Goal: Task Accomplishment & Management: Use online tool/utility

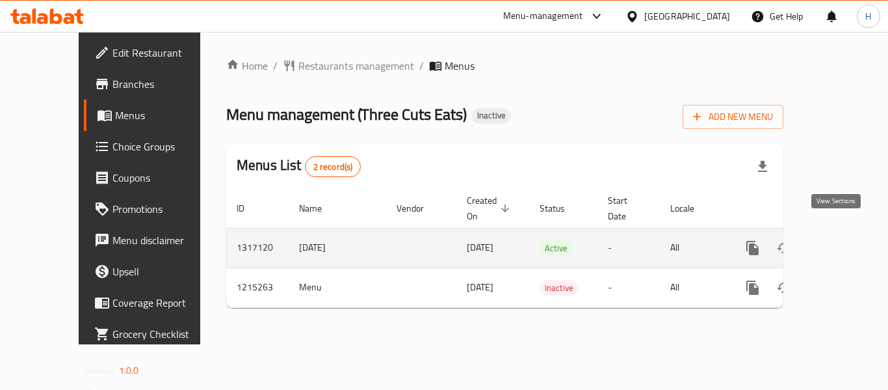
click at [849, 233] on link "enhanced table" at bounding box center [846, 247] width 31 height 31
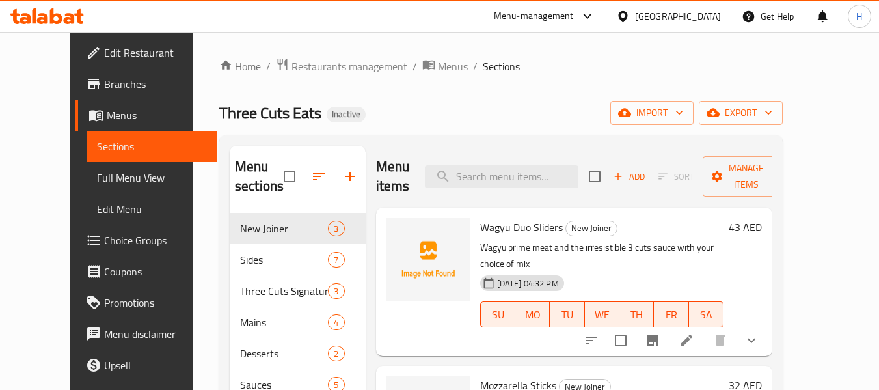
click at [547, 92] on div "Home / Restaurants management / Menus / Sections Three Cuts Eats Inactive impor…" at bounding box center [500, 302] width 563 height 488
click at [693, 114] on button "import" at bounding box center [651, 113] width 83 height 24
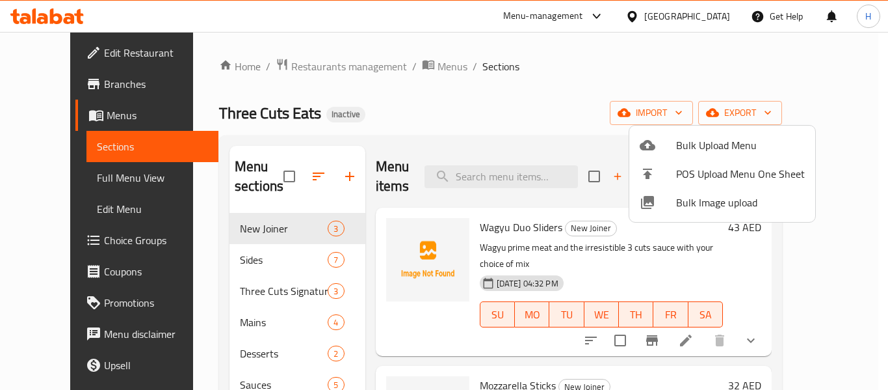
click at [718, 207] on span "Bulk Image upload" at bounding box center [740, 202] width 129 height 16
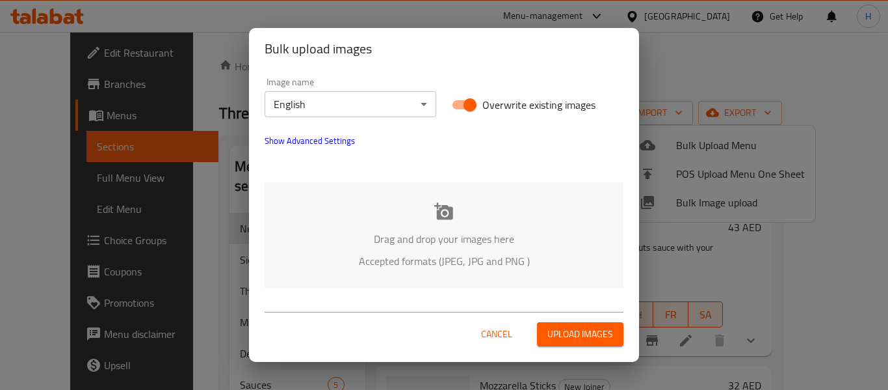
click at [358, 228] on div "Drag and drop your images here Accepted formats (JPEG, JPG and PNG )" at bounding box center [444, 235] width 359 height 106
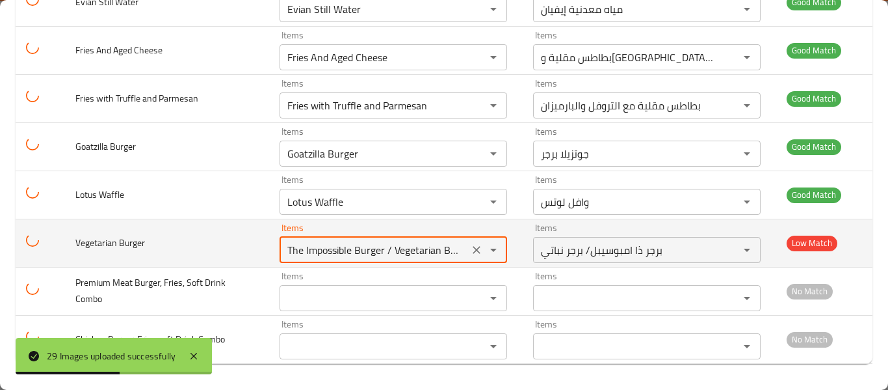
scroll to position [0, 11]
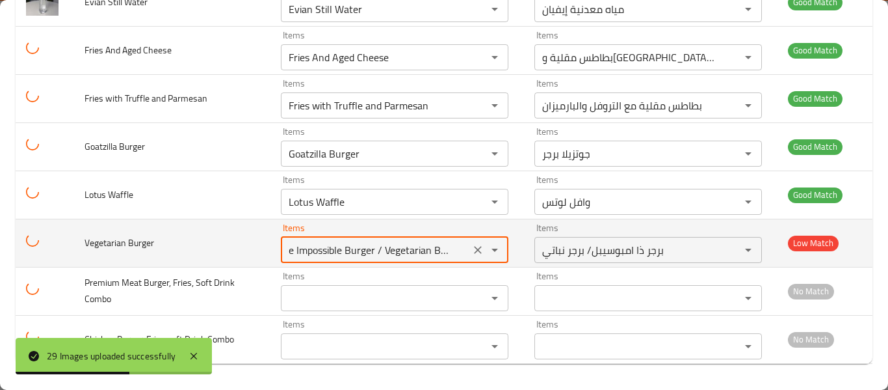
drag, startPoint x: 412, startPoint y: 253, endPoint x: 460, endPoint y: 254, distance: 48.1
click at [460, 254] on div "The Impossible Burger / Vegetarian Burger Items" at bounding box center [395, 250] width 228 height 26
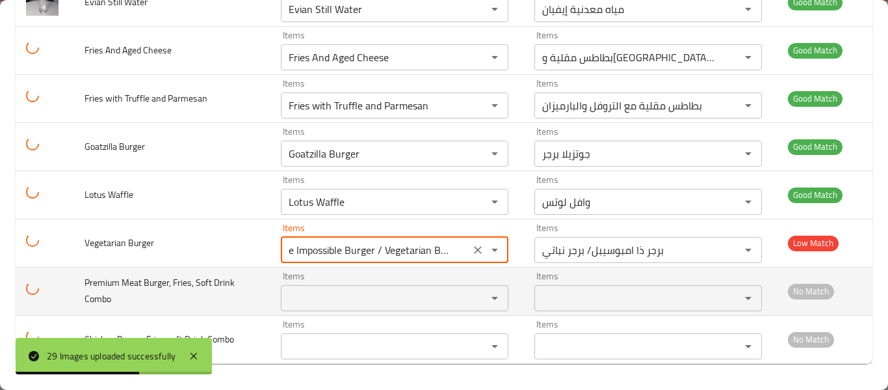
click at [369, 289] on Combo "Items" at bounding box center [375, 298] width 181 height 18
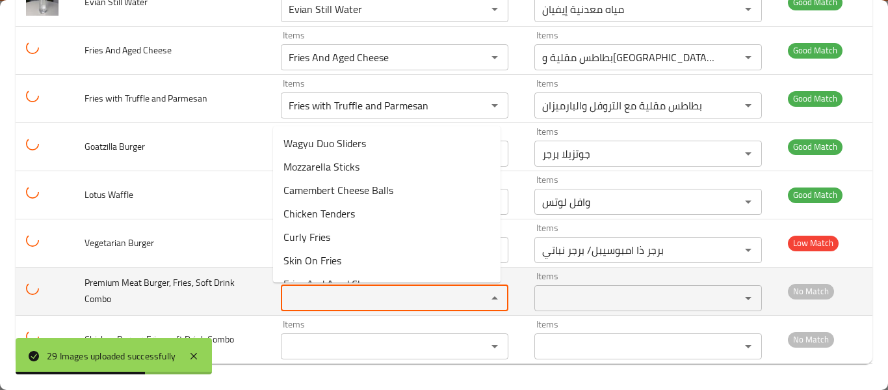
scroll to position [0, 0]
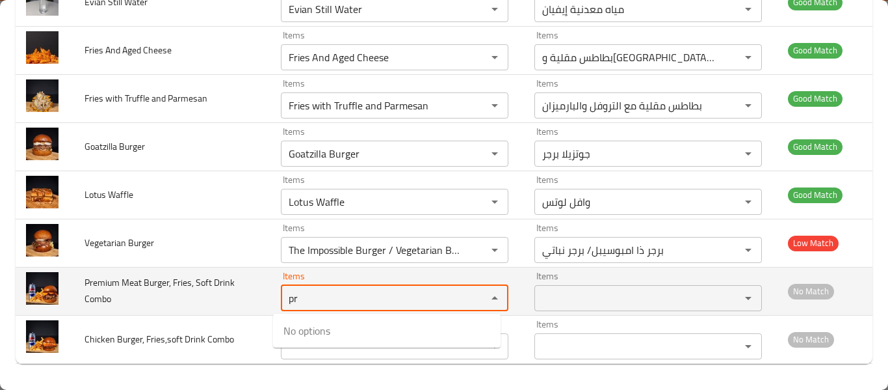
type Combo "p"
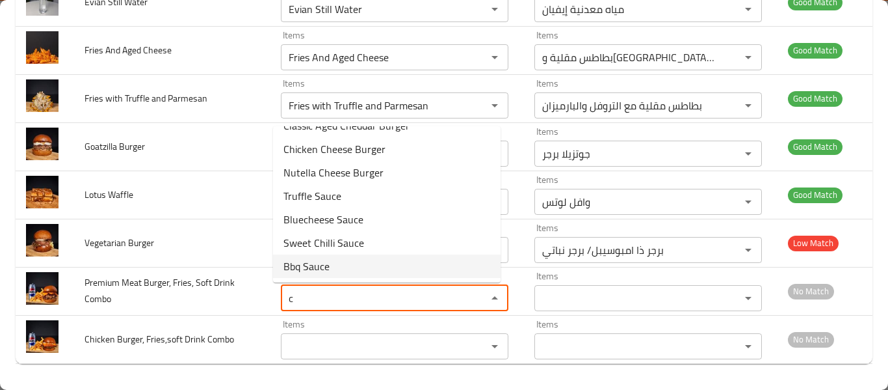
scroll to position [229, 0]
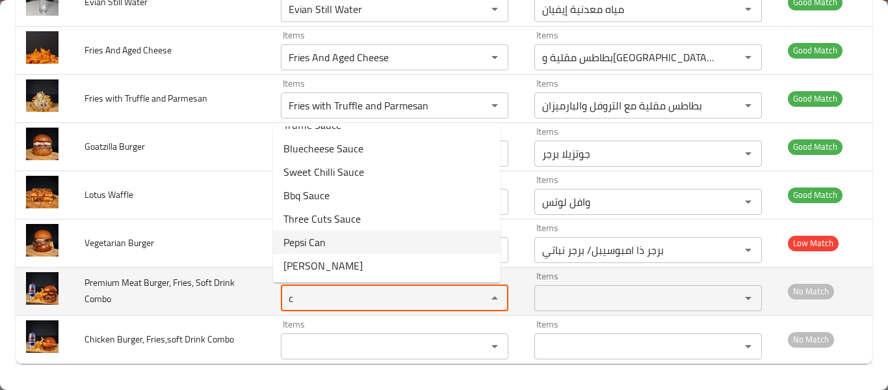
type Combo "c"
click at [127, 295] on td "Premium Meat Burger, Fries, Soft Drink Combo" at bounding box center [172, 291] width 196 height 48
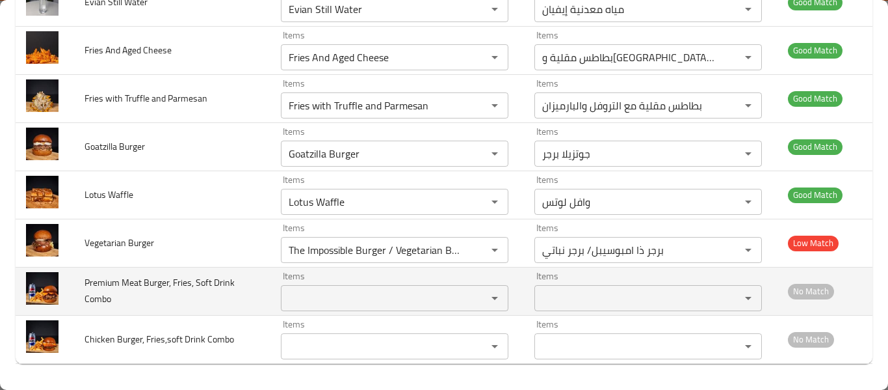
click at [127, 295] on td "Premium Meat Burger, Fries, Soft Drink Combo" at bounding box center [172, 291] width 196 height 48
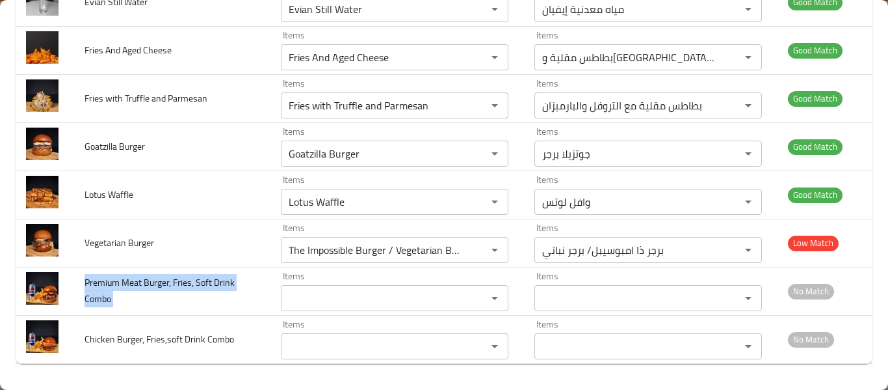
copy span "Premium Meat Burger, Fries, Soft Drink Combo"
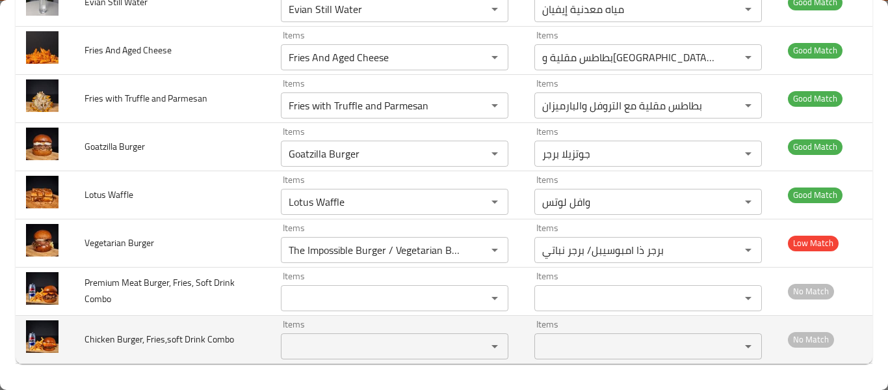
click at [138, 338] on span "Chicken Burger, Fries,soft Drink Combo" at bounding box center [160, 338] width 150 height 17
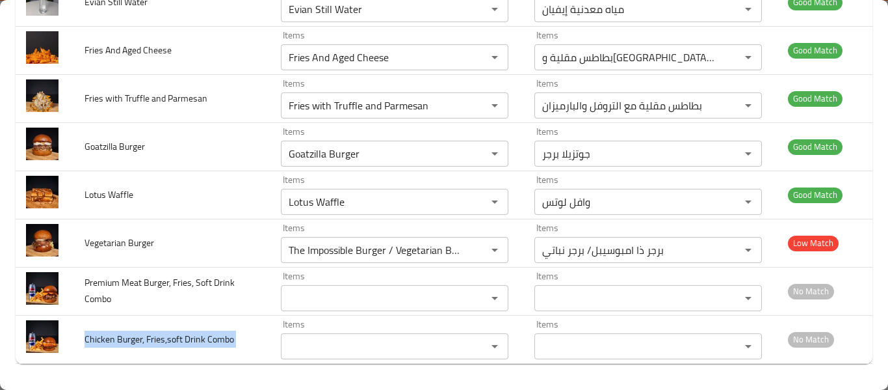
copy span "Chicken Burger, Fries,soft Drink Combo"
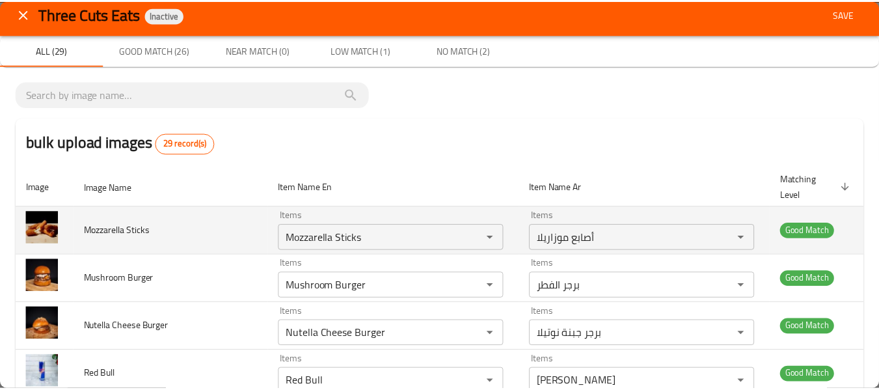
scroll to position [0, 0]
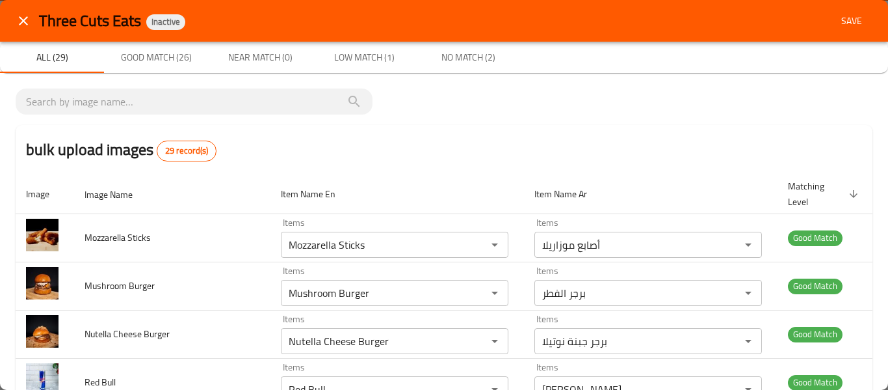
click at [840, 13] on span "Save" at bounding box center [851, 21] width 31 height 16
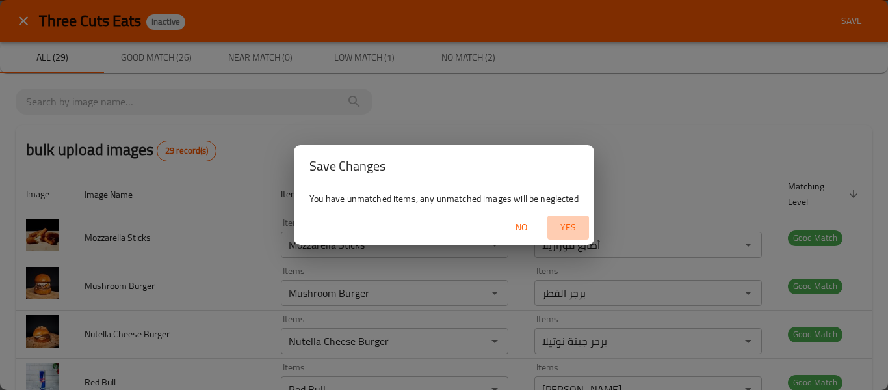
click at [563, 226] on span "Yes" at bounding box center [568, 227] width 31 height 16
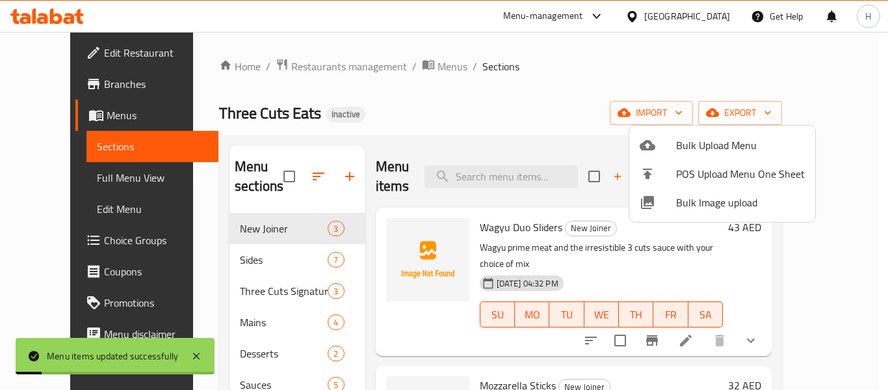
click at [64, 179] on div at bounding box center [444, 195] width 888 height 390
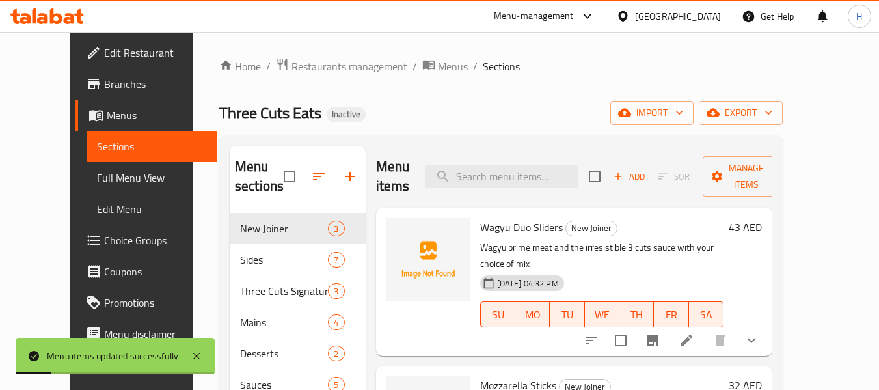
click at [97, 175] on span "Full Menu View" at bounding box center [152, 178] width 110 height 16
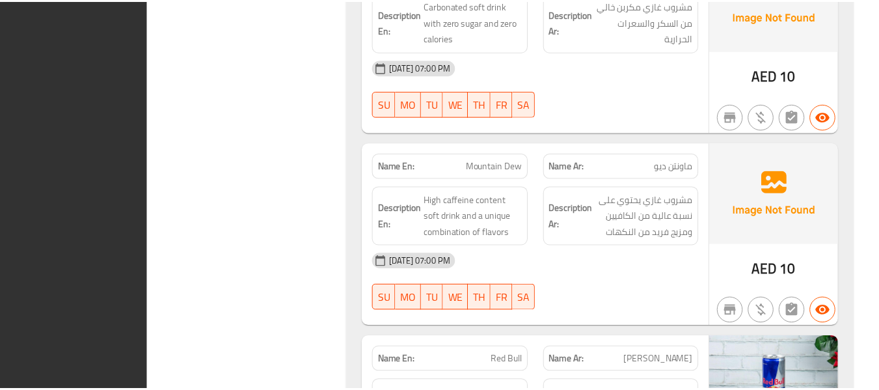
scroll to position [7369, 0]
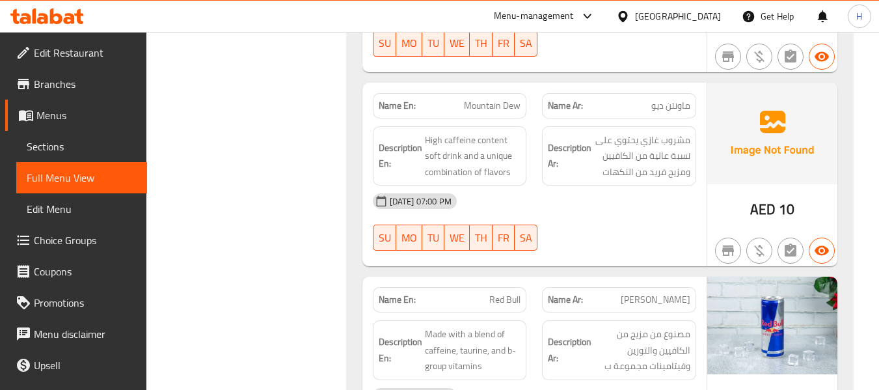
click at [56, 146] on span "Sections" at bounding box center [82, 147] width 110 height 16
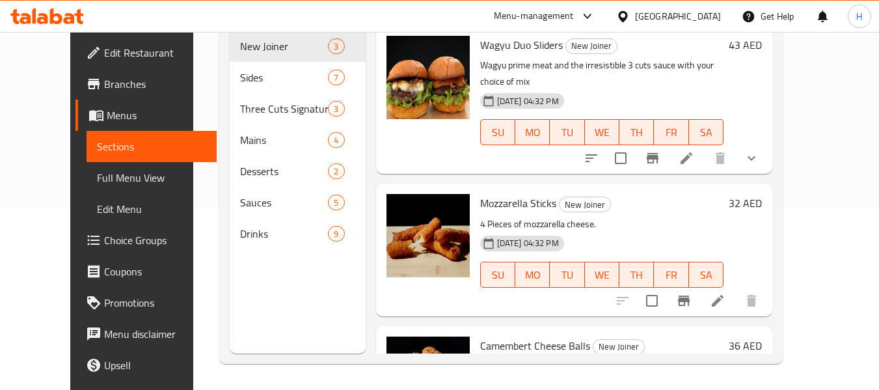
scroll to position [182, 0]
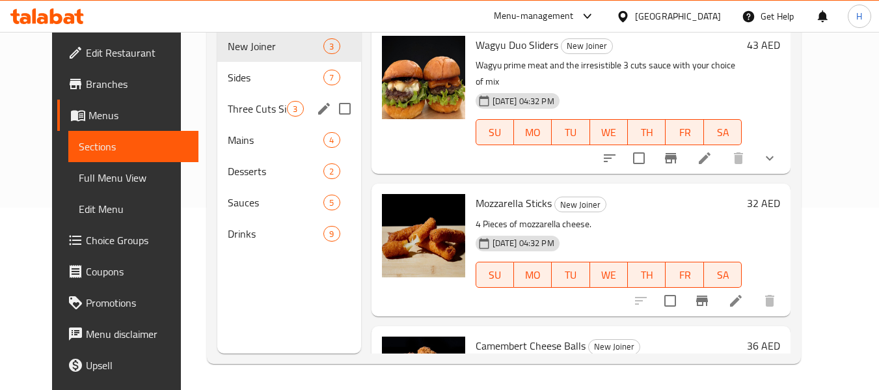
click at [217, 118] on div "Three Cuts Signature Burgers 3" at bounding box center [288, 108] width 143 height 31
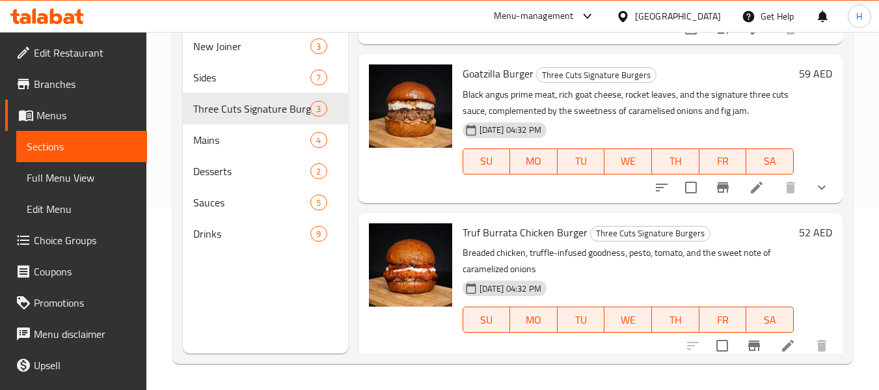
scroll to position [153, 0]
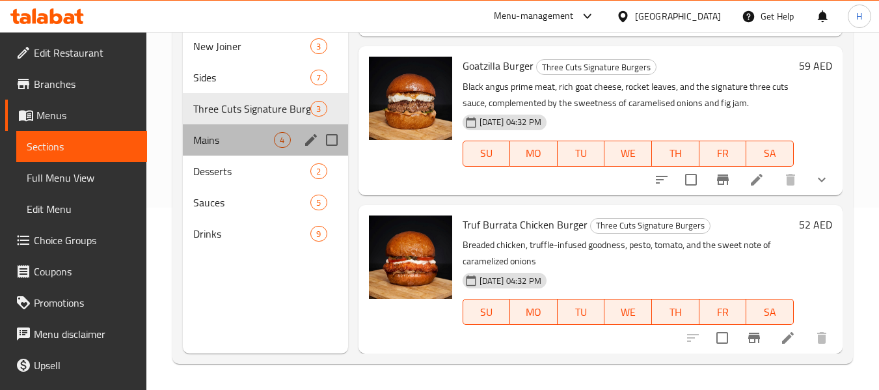
click at [200, 148] on div "Mains 4" at bounding box center [265, 139] width 165 height 31
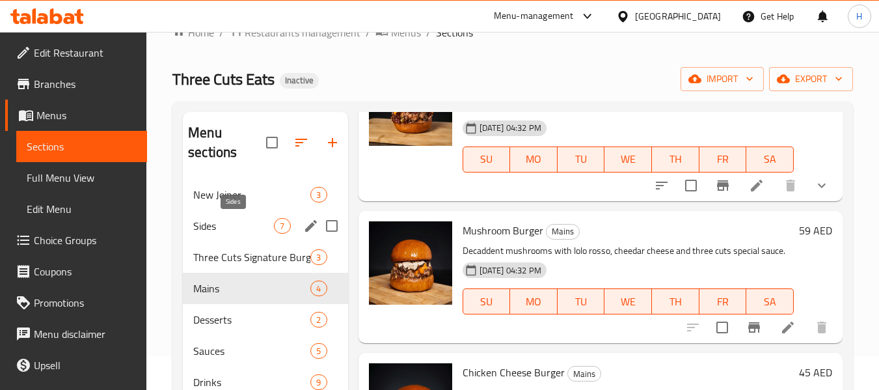
scroll to position [8, 0]
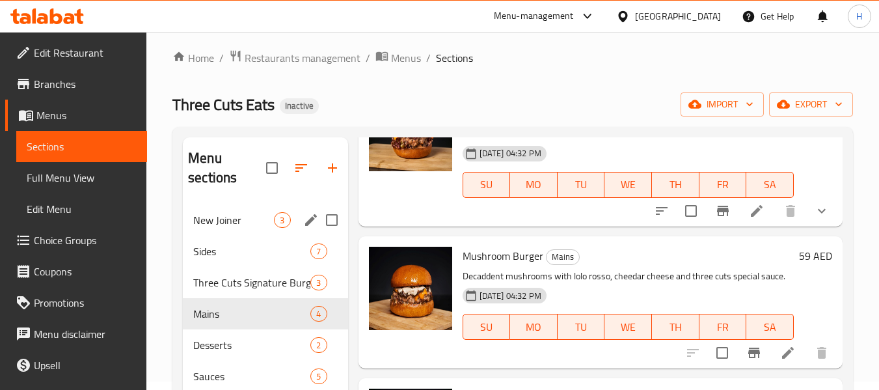
click at [239, 228] on div "New Joiner 3" at bounding box center [265, 219] width 165 height 31
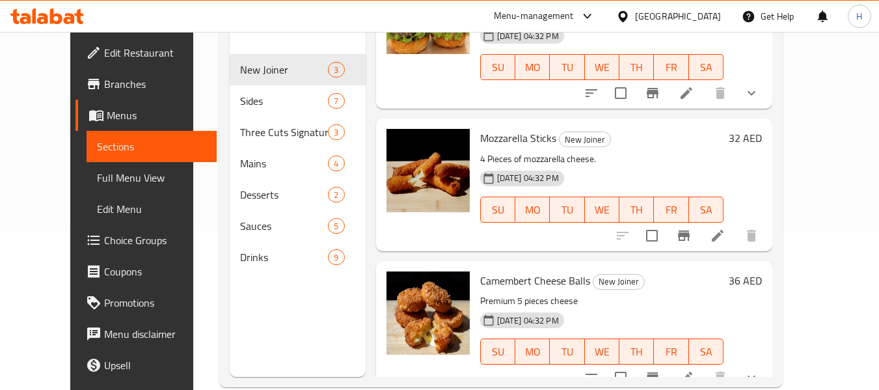
scroll to position [182, 0]
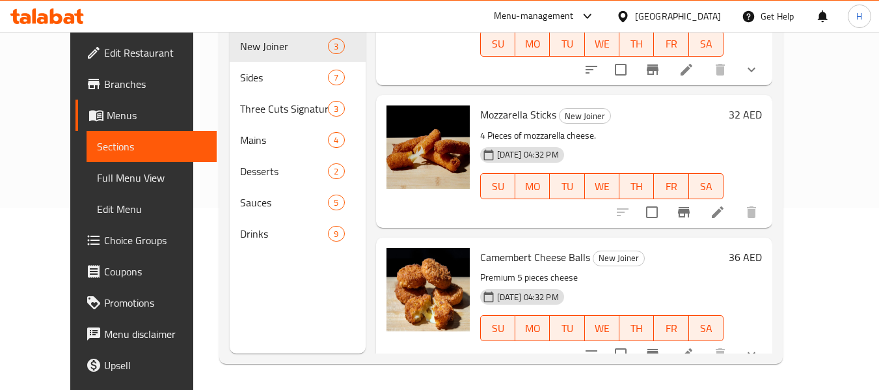
click at [667, 7] on div "[GEOGRAPHIC_DATA]" at bounding box center [668, 16] width 126 height 31
click at [665, 9] on div "[GEOGRAPHIC_DATA]" at bounding box center [678, 16] width 86 height 14
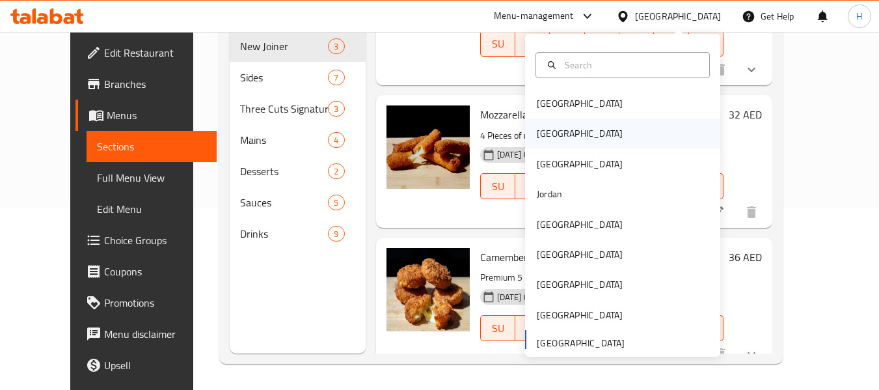
click at [590, 129] on div "[GEOGRAPHIC_DATA]" at bounding box center [622, 133] width 195 height 30
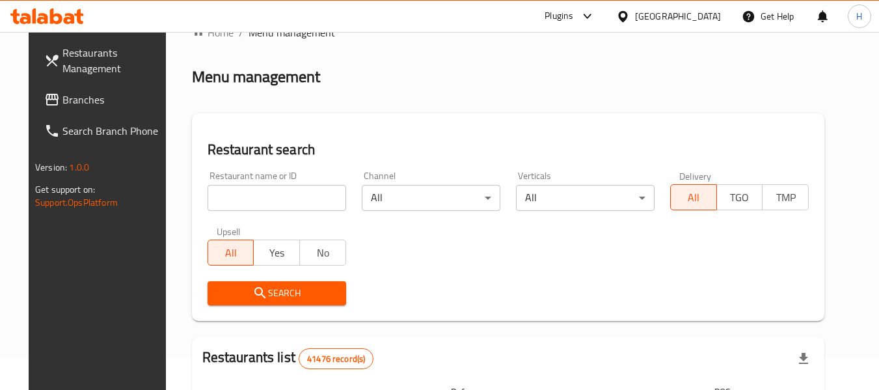
scroll to position [8, 0]
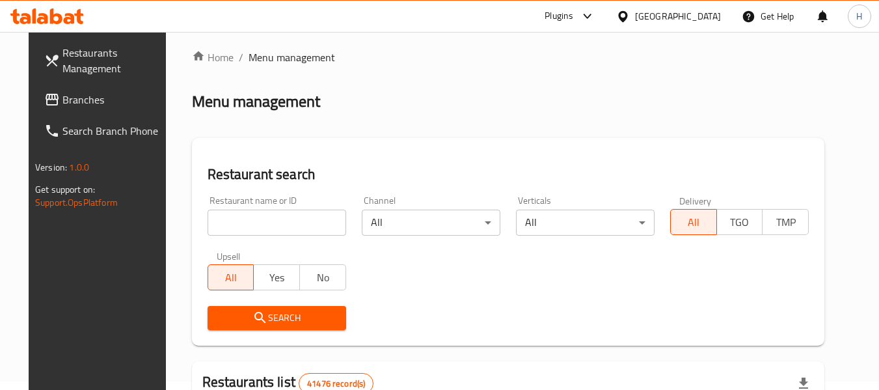
click at [44, 92] on icon at bounding box center [52, 100] width 16 height 16
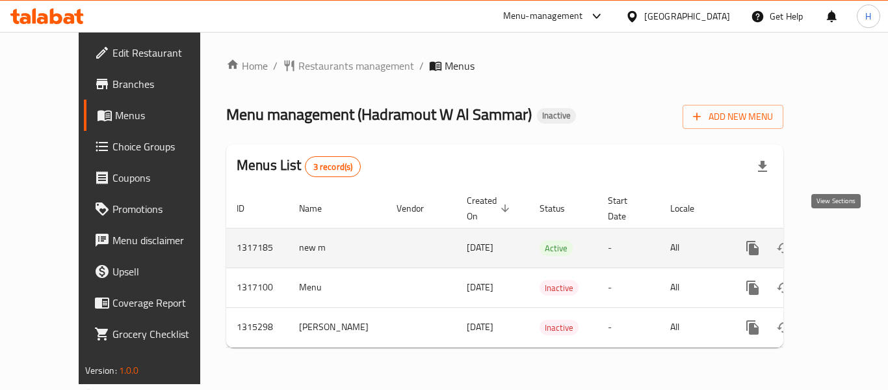
click at [841, 242] on icon "enhanced table" at bounding box center [847, 248] width 12 height 12
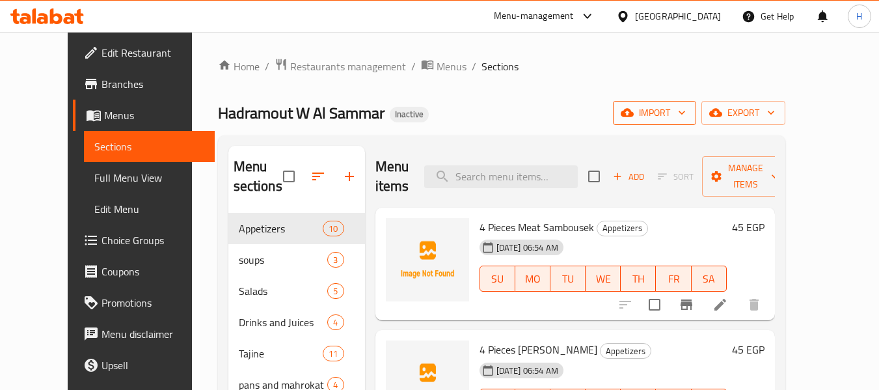
click at [685, 107] on span "import" at bounding box center [654, 113] width 62 height 16
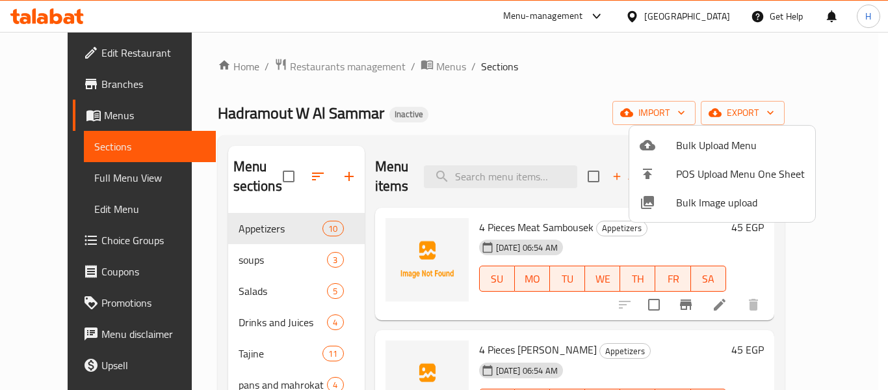
click at [703, 220] on ul "Bulk Upload Menu POS Upload Menu One Sheet Bulk Image upload" at bounding box center [723, 174] width 186 height 96
click at [701, 207] on span "Bulk Image upload" at bounding box center [740, 202] width 129 height 16
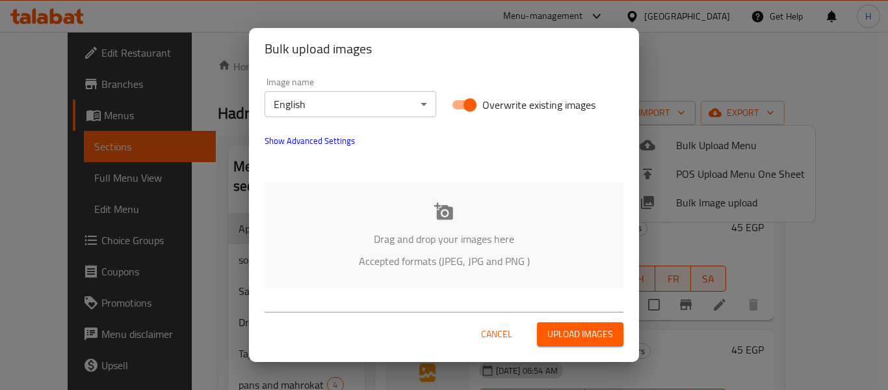
click at [451, 238] on p "Drag and drop your images here" at bounding box center [444, 239] width 320 height 16
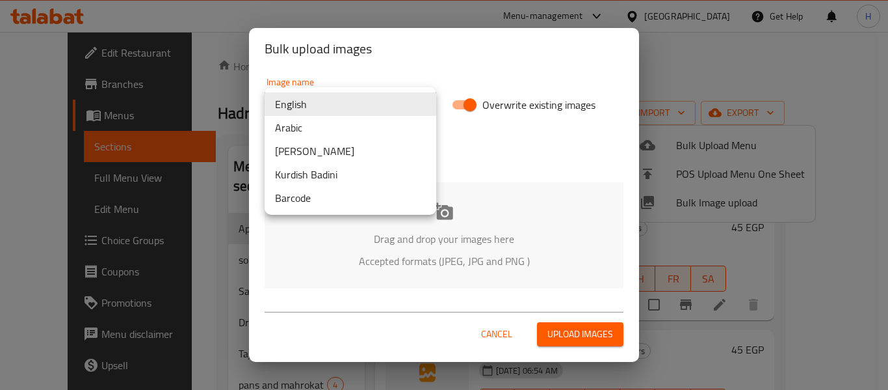
drag, startPoint x: 344, startPoint y: 107, endPoint x: 333, endPoint y: 121, distance: 17.6
click at [343, 107] on body "​ Menu-management Egypt Get Help H Edit Restaurant Branches Menus Sections Full…" at bounding box center [444, 211] width 888 height 358
click at [328, 127] on li "Arabic" at bounding box center [351, 127] width 172 height 23
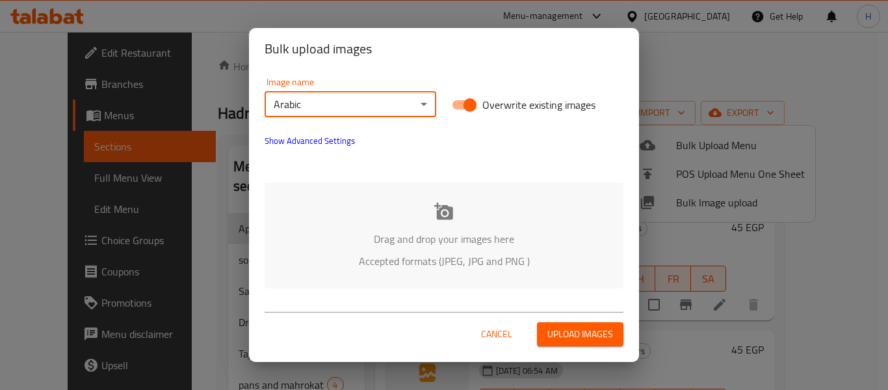
click at [319, 234] on p "Drag and drop your images here" at bounding box center [444, 239] width 320 height 16
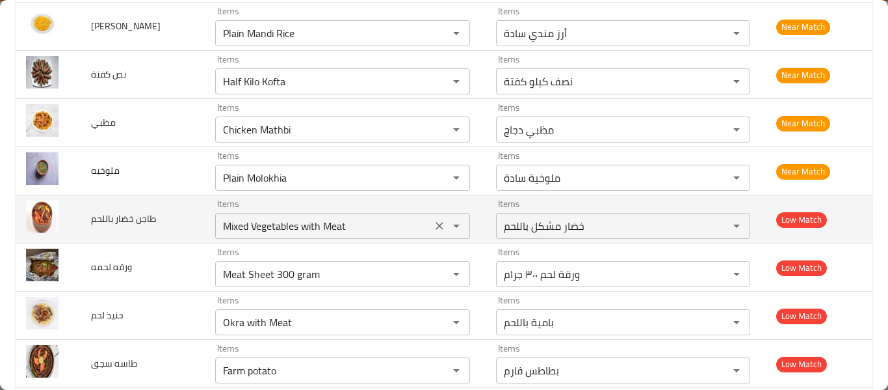
scroll to position [1735, 0]
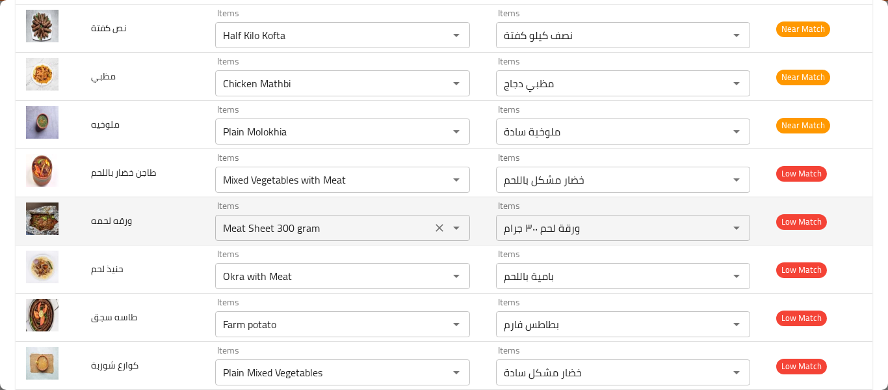
click at [436, 227] on icon "Clear" at bounding box center [440, 228] width 8 height 8
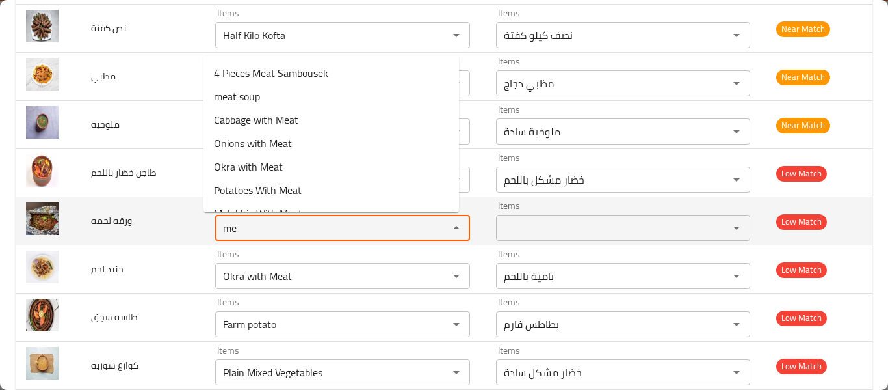
type لحمه "mea"
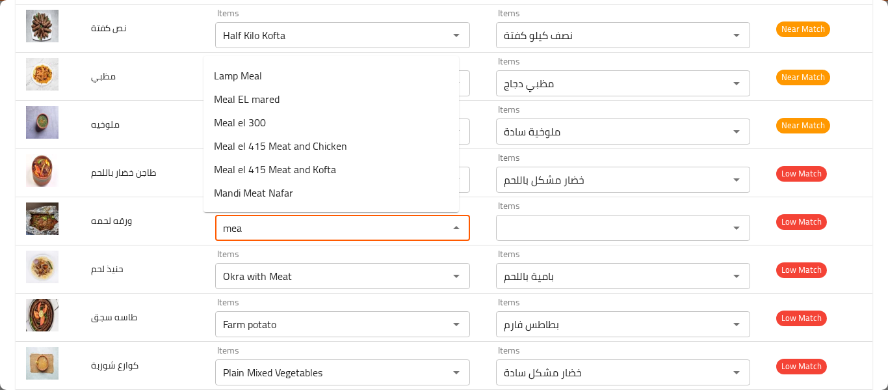
scroll to position [323, 0]
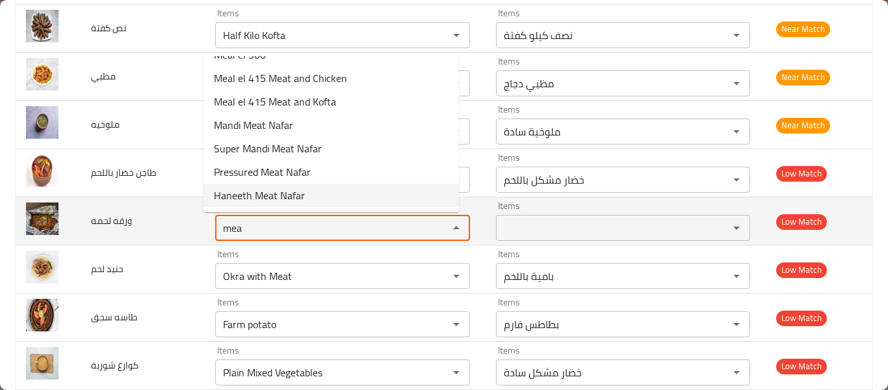
click at [431, 222] on div "enhanced table" at bounding box center [448, 228] width 34 height 18
click at [243, 226] on لحمه "mea" at bounding box center [323, 228] width 209 height 18
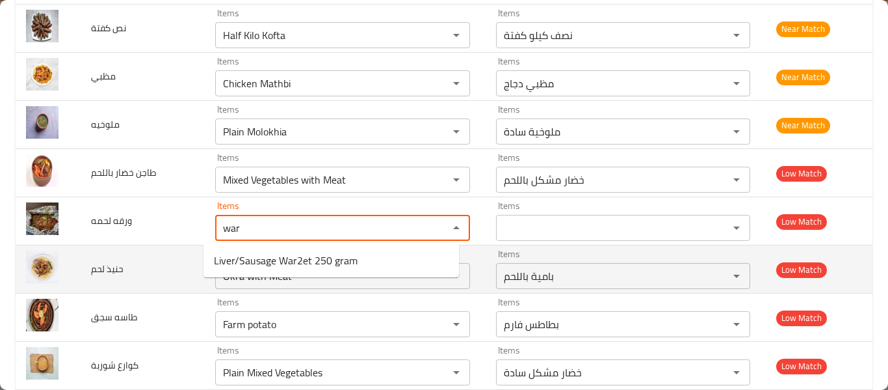
type لحمه "war"
click at [127, 276] on td "حنيذ لحم" at bounding box center [143, 269] width 124 height 48
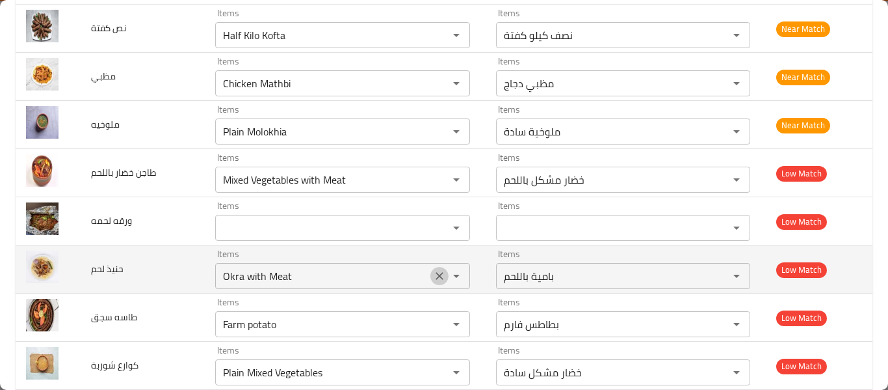
click at [436, 273] on icon "Clear" at bounding box center [440, 276] width 8 height 8
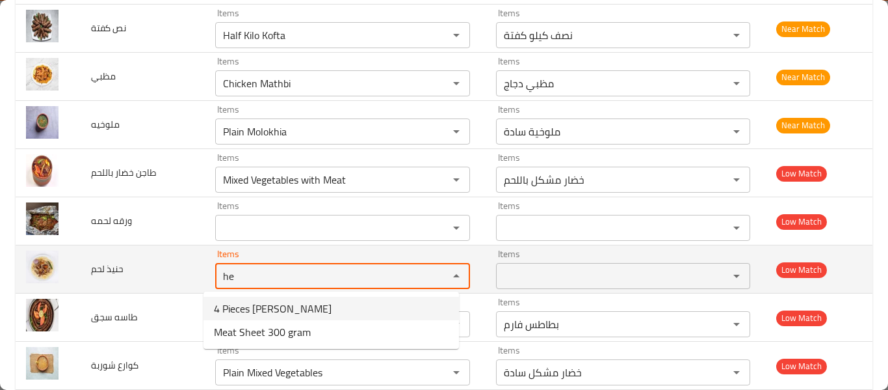
click at [248, 273] on لحم "he" at bounding box center [323, 276] width 209 height 18
type لحم "h"
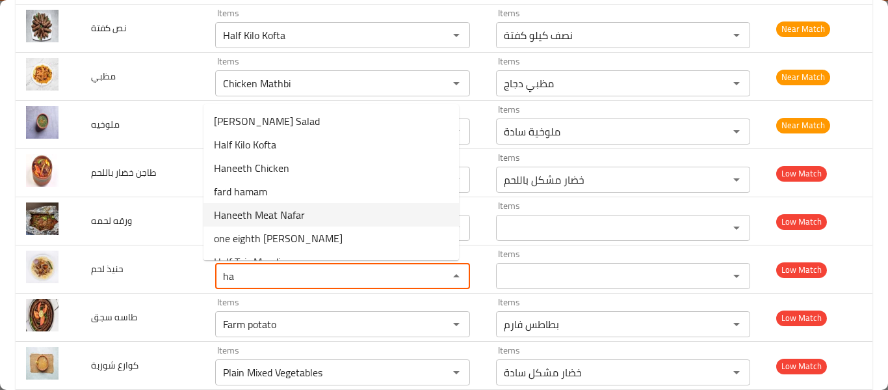
click at [300, 217] on span "Haneeth Meat Nafar" at bounding box center [259, 215] width 91 height 16
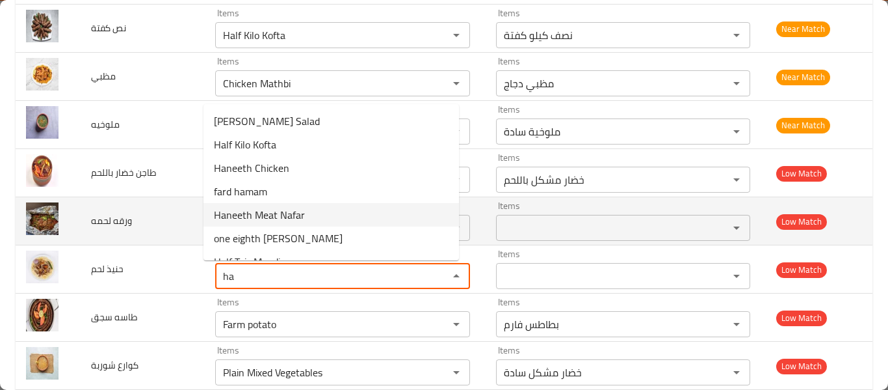
type لحم "Haneeth Meat Nafar"
type لحم-ar "نفر لحم حنيذ"
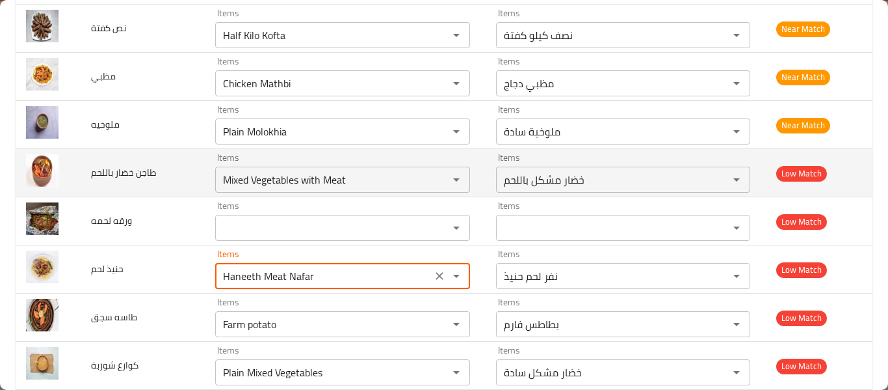
scroll to position [1908, 0]
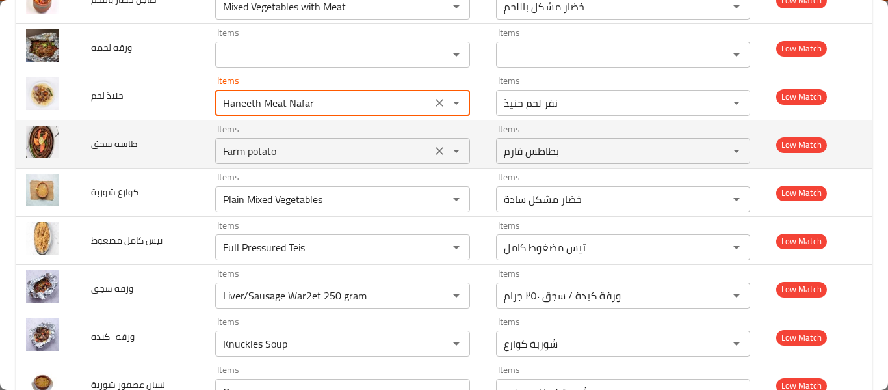
click at [248, 162] on div "Farm potato Items" at bounding box center [342, 151] width 255 height 26
type لحم "Haneeth Meat Nafar"
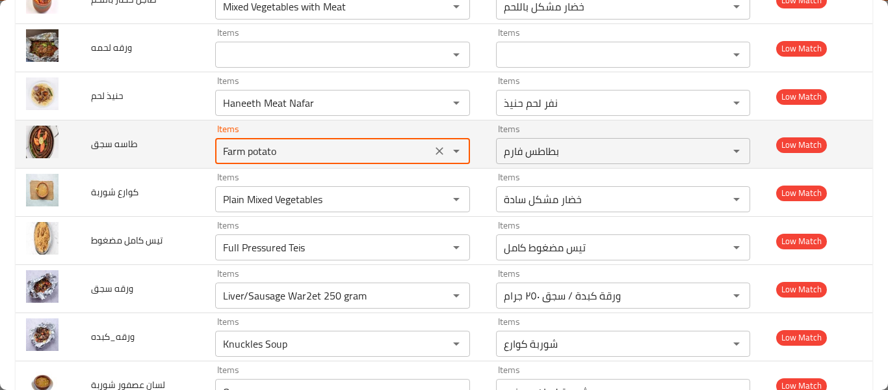
click at [248, 162] on div "Farm potato Items" at bounding box center [342, 151] width 255 height 26
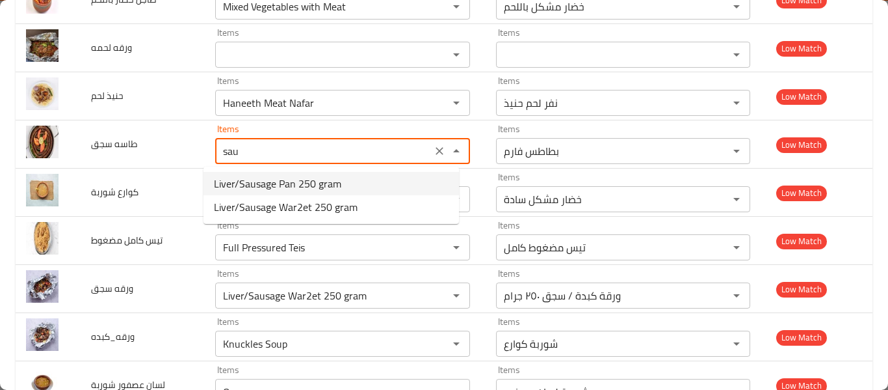
click at [293, 181] on span "Liver/Sausage Pan 250 gram" at bounding box center [277, 184] width 127 height 16
type سجق "Liver/Sausage Pan 250 gram"
type سجق-ar "طاسة كبدة / سجق ٢٥٠ جرام"
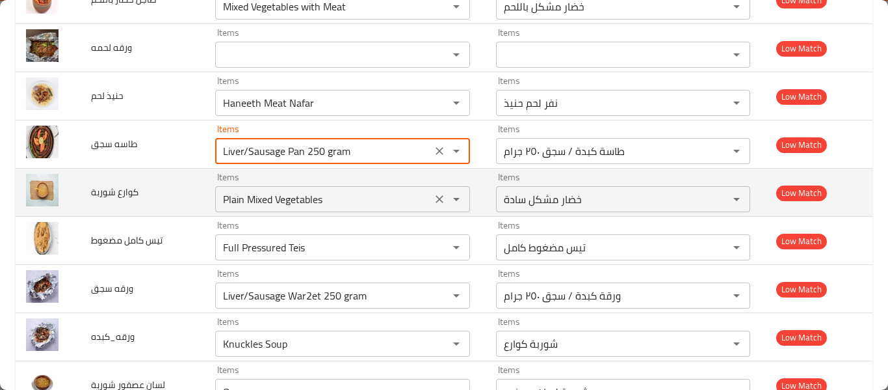
type سجق "Liver/Sausage Pan 250 gram"
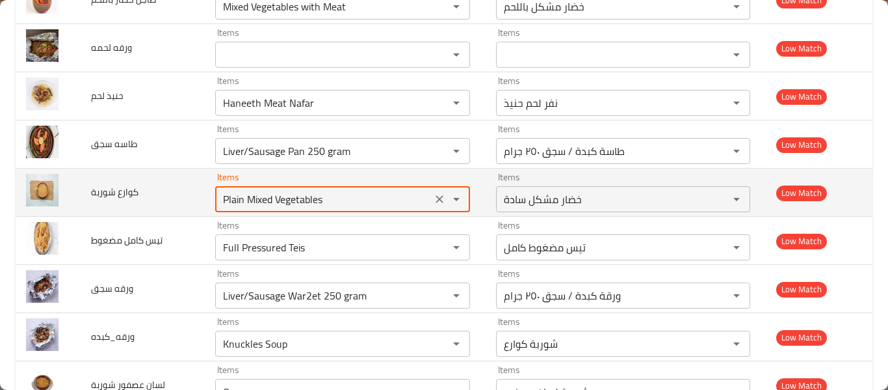
click at [289, 202] on شوربة "Plain Mixed Vegetables" at bounding box center [323, 199] width 209 height 18
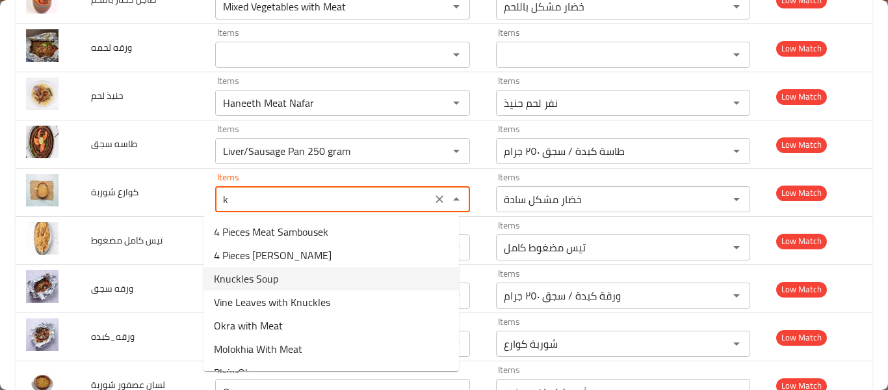
click at [278, 280] on شوربة-option-2 "Knuckles Soup" at bounding box center [332, 278] width 256 height 23
type شوربة "Knuckles Soup"
type شوربة-ar "شوربة كوارع"
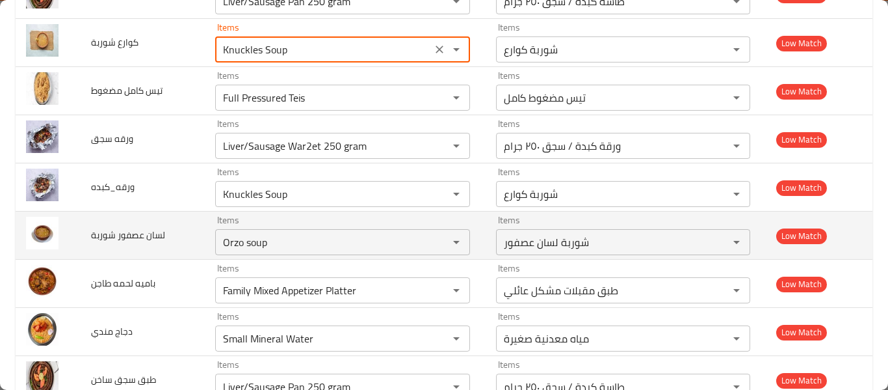
scroll to position [2081, 0]
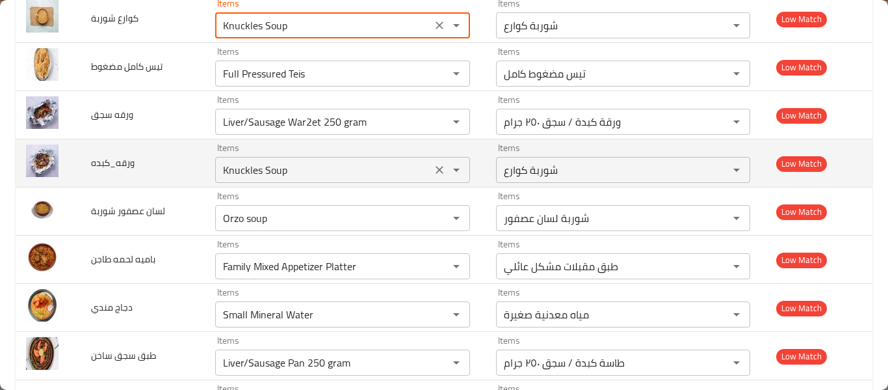
type شوربة "Knuckles Soup"
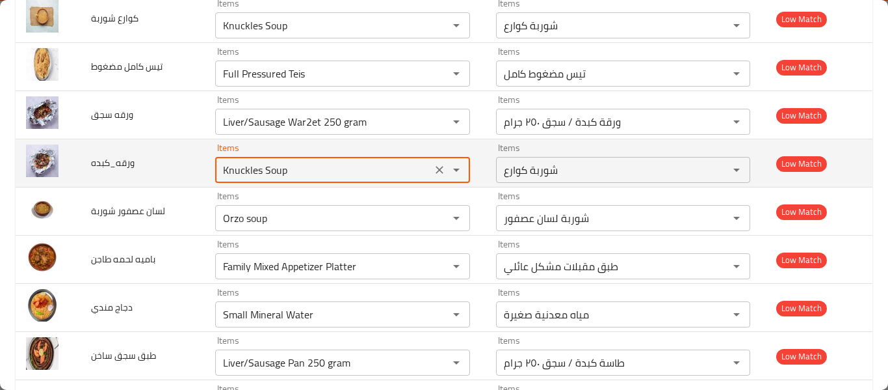
click at [293, 172] on input "Knuckles Soup" at bounding box center [323, 170] width 209 height 18
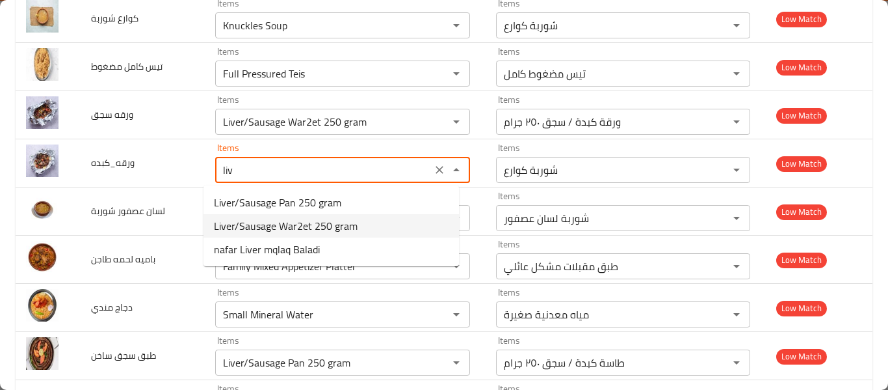
click at [286, 223] on span "Liver/Sausage War2et 250 gram" at bounding box center [286, 226] width 144 height 16
type input "Liver/Sausage War2et 250 gram"
type input "ورقة كبدة / سجق ٢٥٠ جرام"
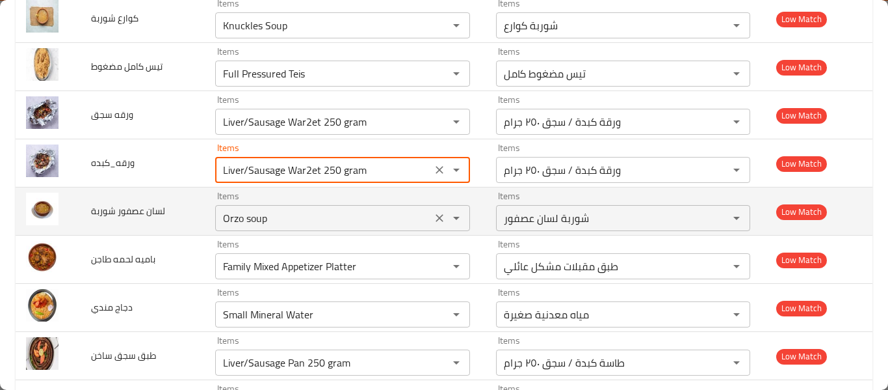
scroll to position [2255, 0]
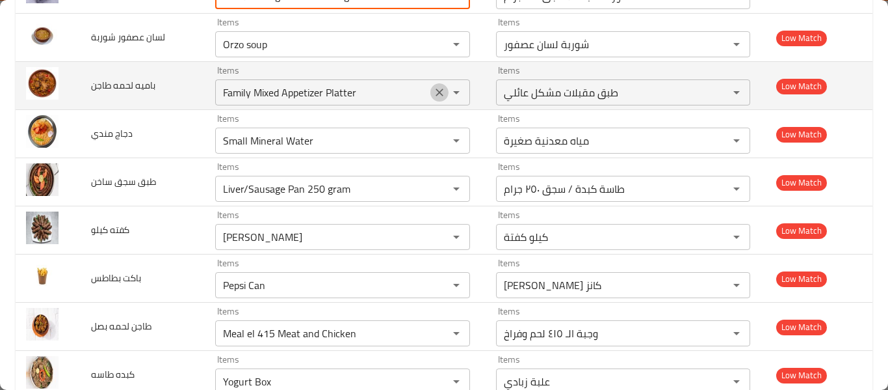
click at [433, 92] on icon "Clear" at bounding box center [439, 92] width 13 height 13
type input "Liver/Sausage War2et 250 gram"
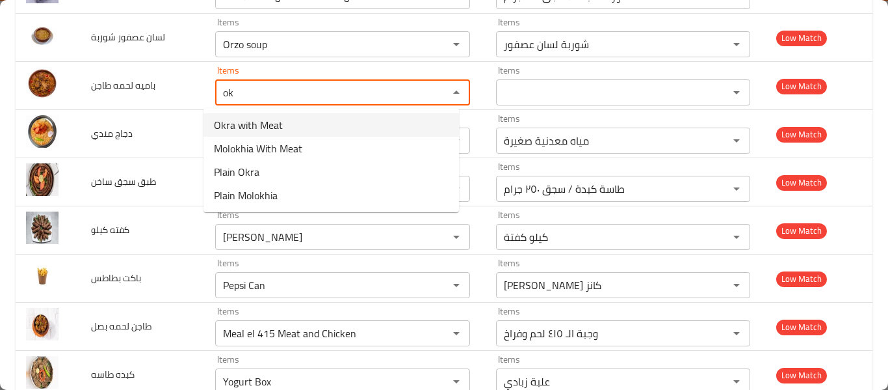
click at [255, 129] on span "Okra with Meat" at bounding box center [248, 125] width 69 height 16
type طاجن "Okra with Meat"
type طاجن-ar "بامية باللحم"
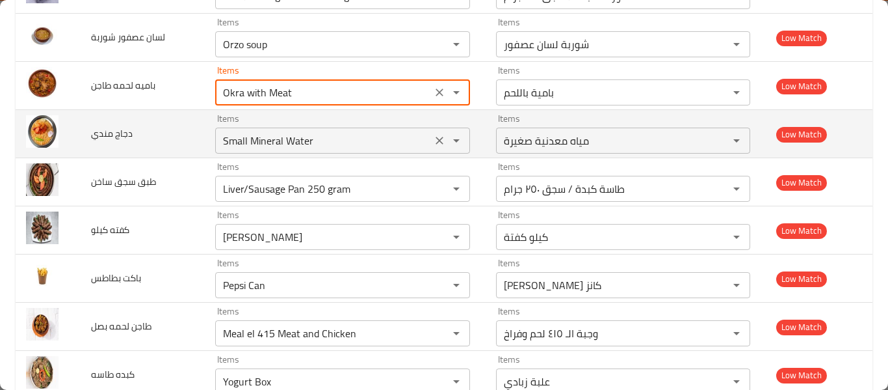
click at [431, 149] on div "enhanced table" at bounding box center [448, 140] width 34 height 18
type طاجن "Okra with Meat"
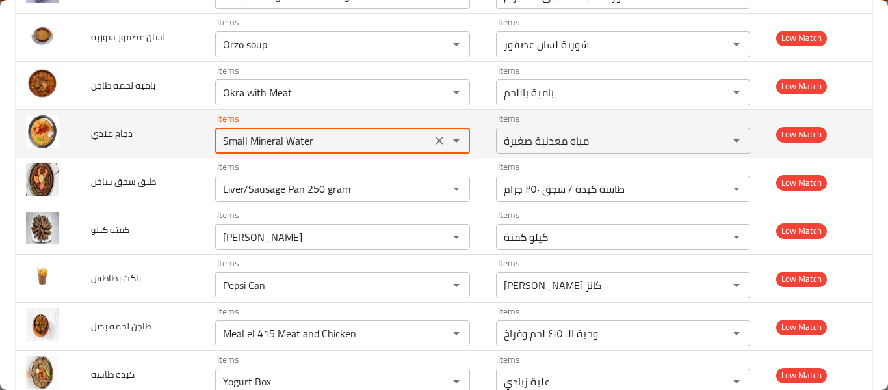
click at [436, 142] on icon "Clear" at bounding box center [440, 141] width 8 height 8
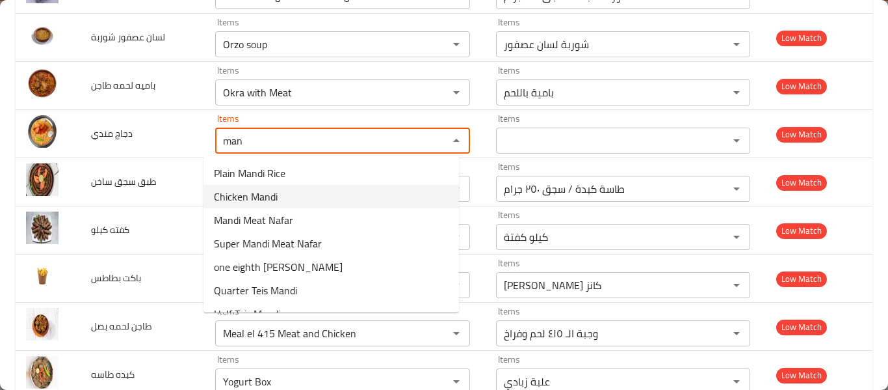
click at [267, 192] on span "Chicken Mandi" at bounding box center [246, 197] width 64 height 16
type مندي "Chicken Mandi"
type مندي-ar "مندي دجاج"
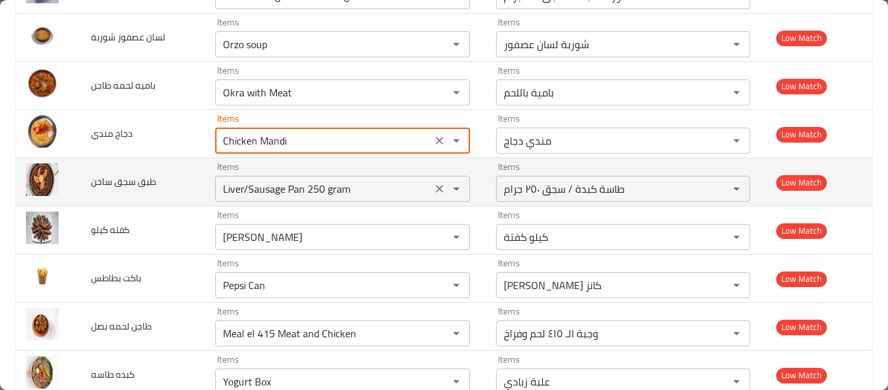
click at [436, 189] on icon "Clear" at bounding box center [440, 189] width 8 height 8
type مندي "Chicken Mandi"
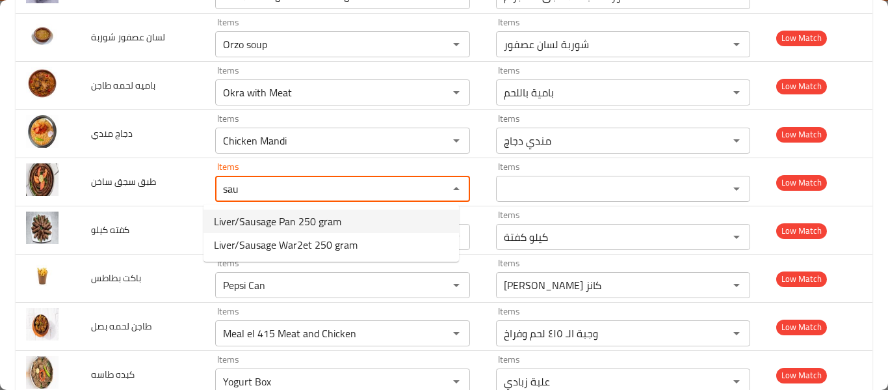
click at [267, 226] on span "Liver/Sausage Pan 250 gram" at bounding box center [277, 221] width 127 height 16
type ساخن "Liver/Sausage Pan 250 gram"
type ساخن-ar "طاسة كبدة / سجق ٢٥٠ جرام"
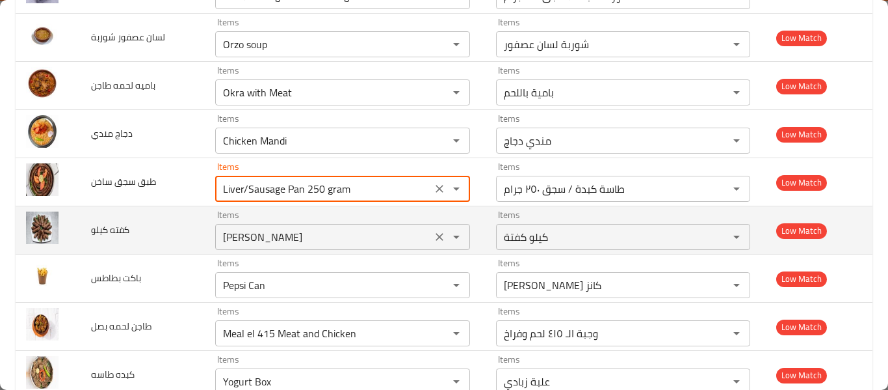
type ساخن "Liver/Sausage Pan 250 gram"
click at [279, 240] on كيلو "Kilo Kofta" at bounding box center [323, 237] width 209 height 18
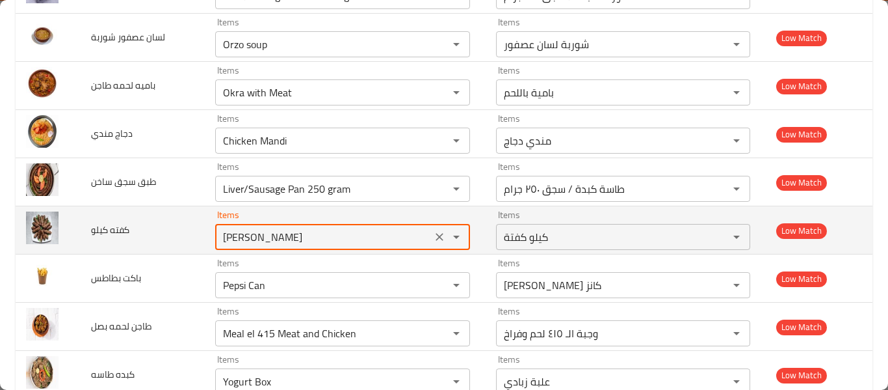
click at [279, 240] on كيلو "Kilo Kofta" at bounding box center [323, 237] width 209 height 18
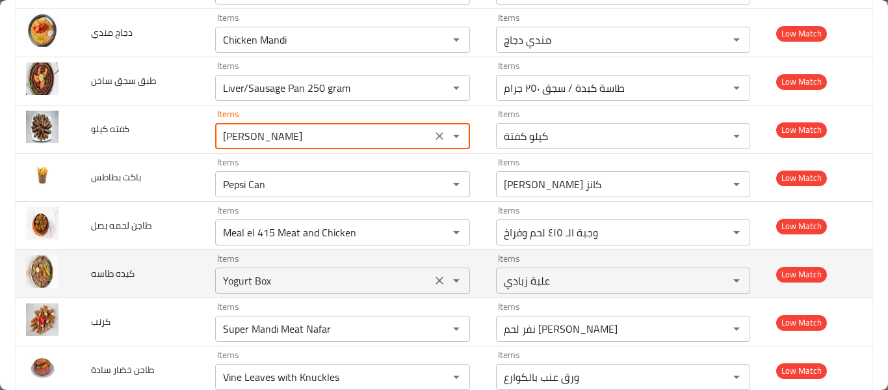
scroll to position [2386, 0]
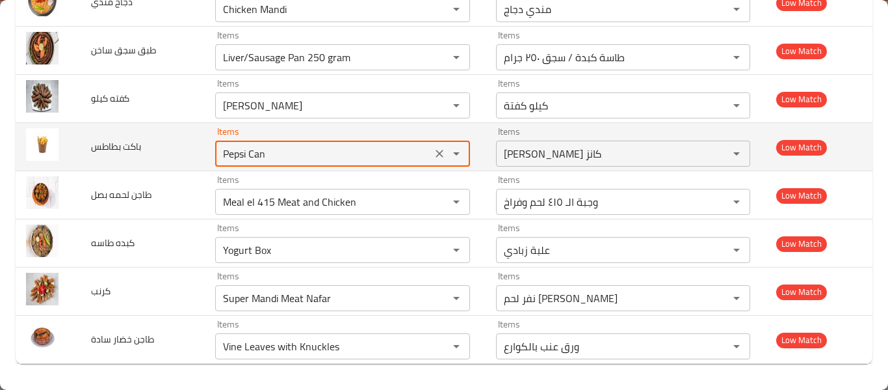
click at [249, 148] on بطاطس "Pepsi Can" at bounding box center [323, 153] width 209 height 18
type بطاطس "r"
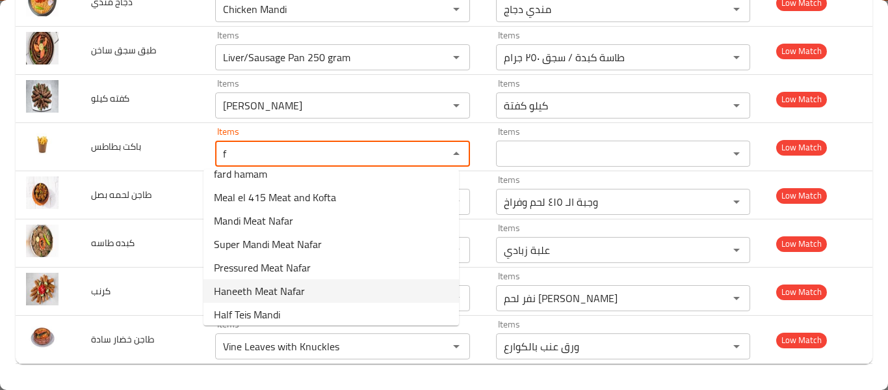
scroll to position [323, 0]
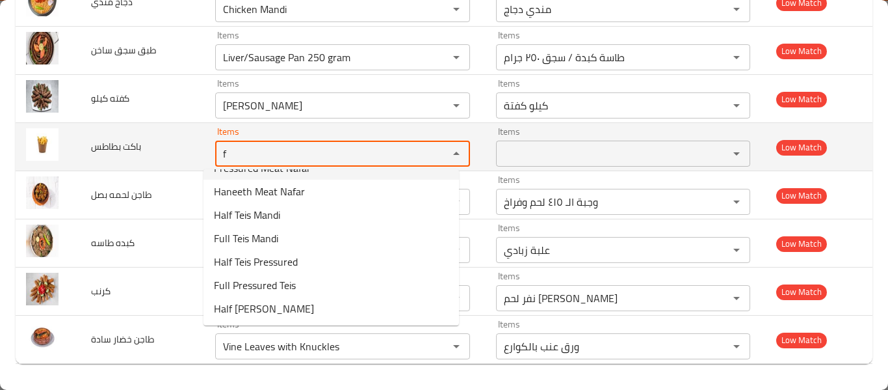
click at [284, 164] on div "f Items" at bounding box center [342, 153] width 255 height 26
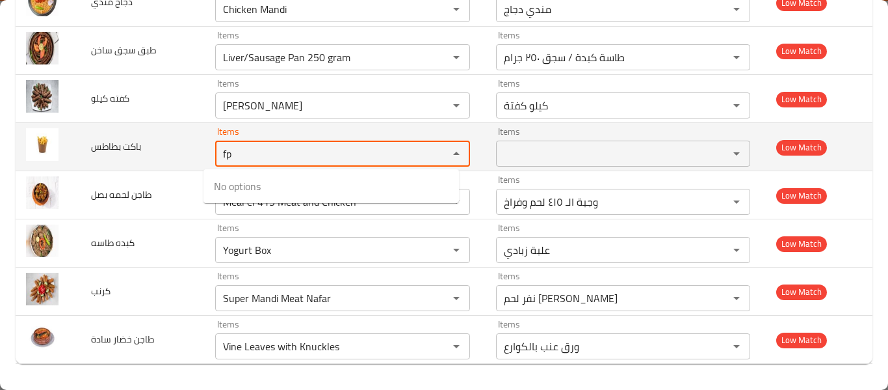
type بطاطس "f"
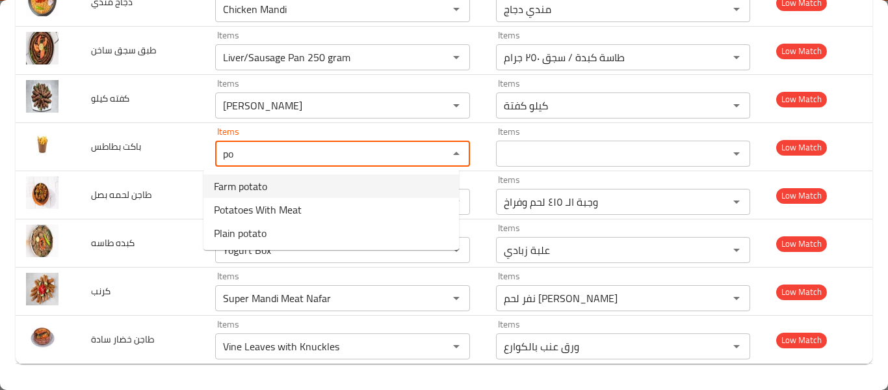
click at [265, 191] on span "Farm potato" at bounding box center [240, 186] width 53 height 16
type بطاطس "Farm potato"
type بطاطس-ar "بطاطس فارم"
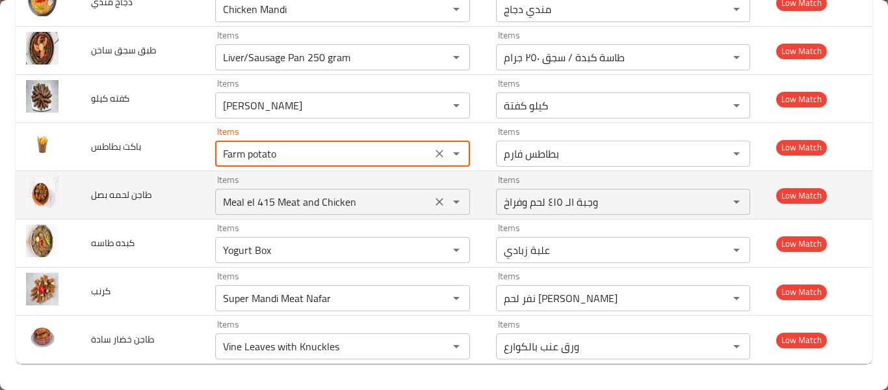
click at [245, 187] on div "Items Meal el 415 Meat and Chicken Items" at bounding box center [342, 195] width 255 height 40
type بطاطس "Farm potato"
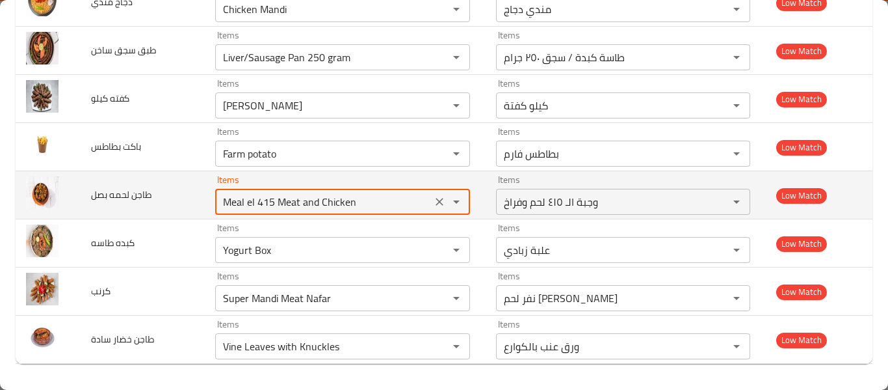
click at [245, 202] on بصل "Meal el 415 Meat and Chicken" at bounding box center [323, 202] width 209 height 18
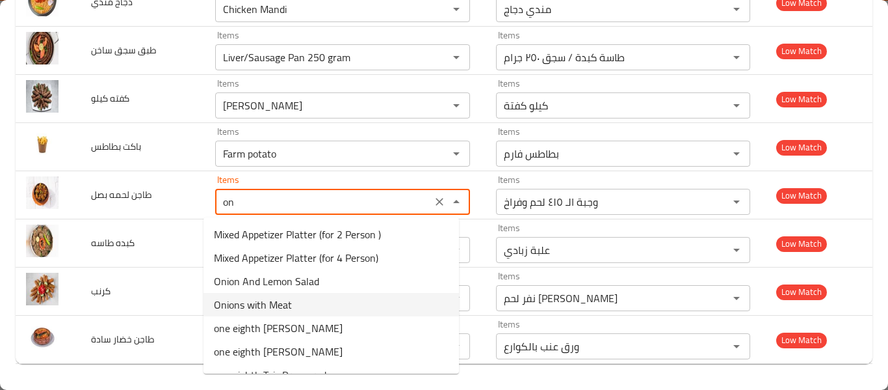
click at [252, 308] on span "Onions with Meat" at bounding box center [253, 305] width 78 height 16
type بصل "Onions with Meat"
type بصل-ar "بصل باللحم"
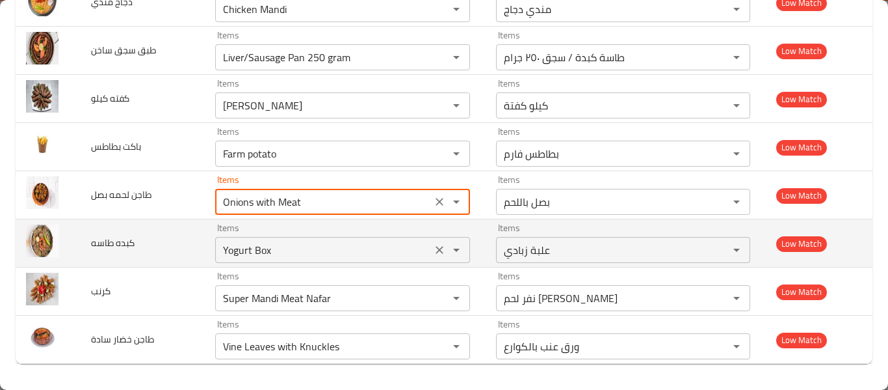
type بصل "Onions with Meat"
click at [256, 246] on طاسه "Yogurt Box" at bounding box center [323, 250] width 209 height 18
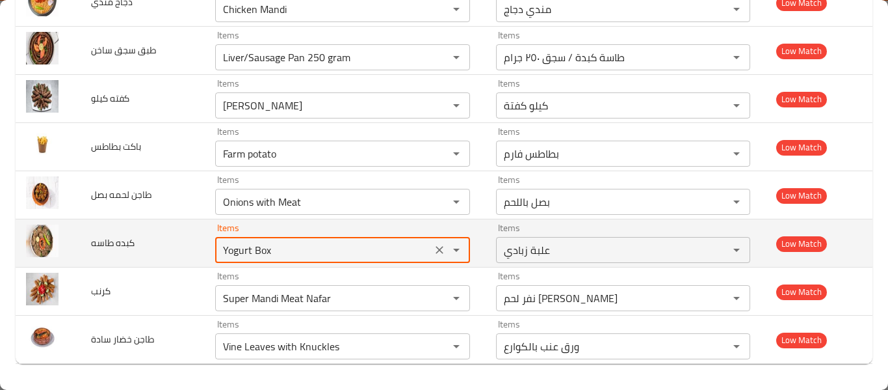
click at [256, 246] on طاسه "Yogurt Box" at bounding box center [323, 250] width 209 height 18
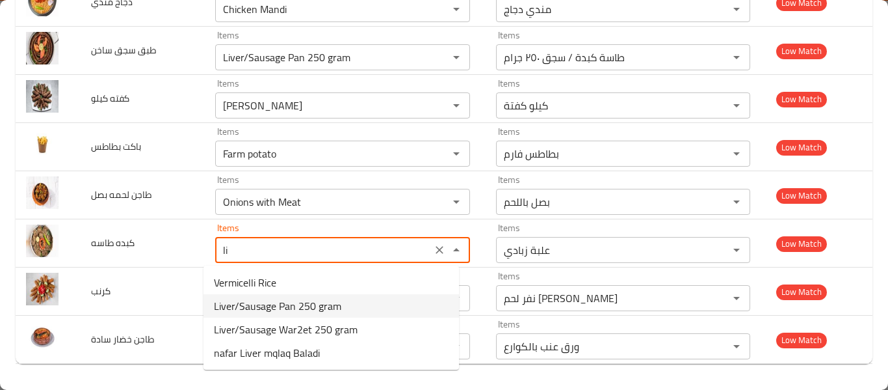
click at [284, 302] on span "Liver/Sausage Pan 250 gram" at bounding box center [277, 306] width 127 height 16
type طاسه "Liver/Sausage Pan 250 gram"
type طاسه-ar "طاسة كبدة / سجق ٢٥٠ جرام"
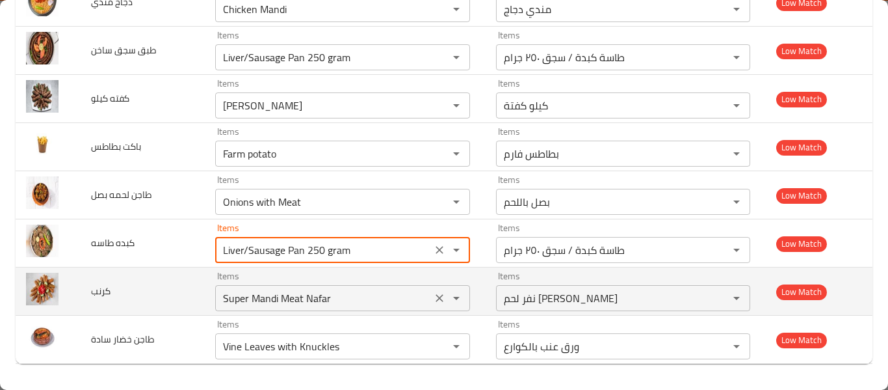
type طاسه "Liver/Sausage Pan 250 gram"
click at [283, 302] on input "Super Mandi Meat Nafar" at bounding box center [323, 298] width 209 height 18
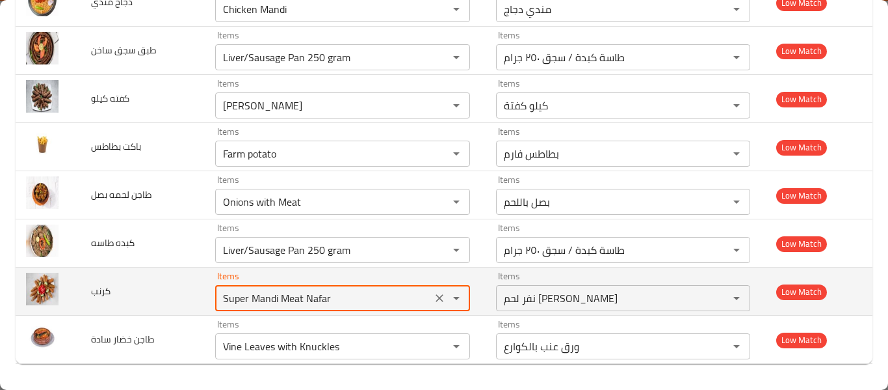
click at [283, 302] on input "Super Mandi Meat Nafar" at bounding box center [323, 298] width 209 height 18
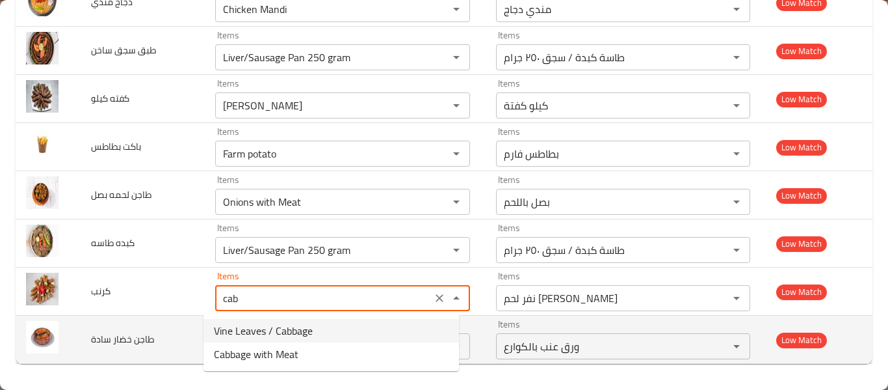
click at [289, 330] on span "Vine Leaves / Cabbage" at bounding box center [263, 331] width 99 height 16
type input "Vine Leaves / Cabbage"
type input "ورق عنب / كرنب"
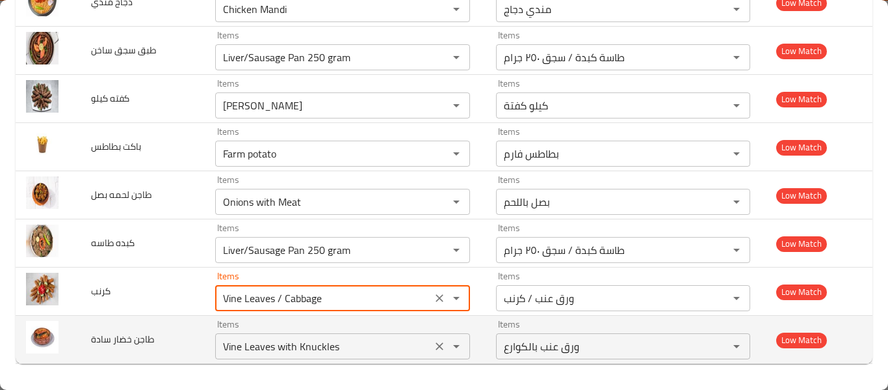
type input "Vine Leaves / Cabbage"
click at [287, 344] on سادة "Vine Leaves with Knuckles" at bounding box center [323, 346] width 209 height 18
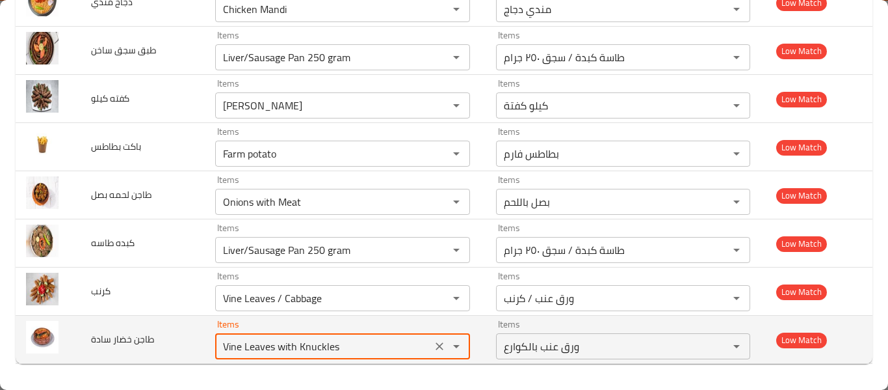
click at [287, 344] on سادة "Vine Leaves with Knuckles" at bounding box center [323, 346] width 209 height 18
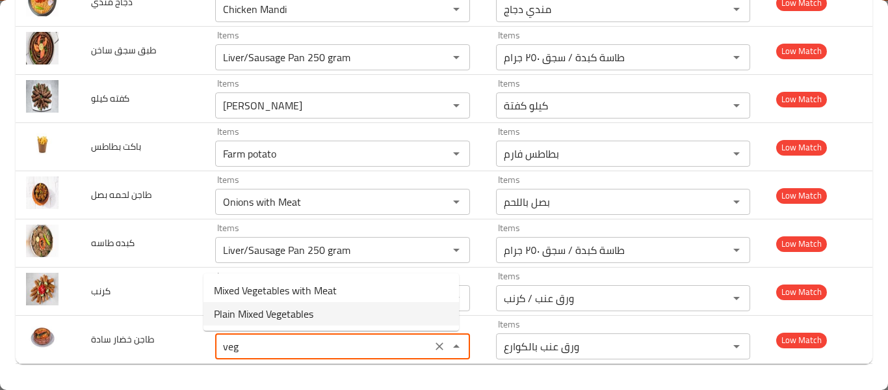
click at [293, 312] on span "Plain Mixed Vegetables" at bounding box center [264, 314] width 100 height 16
type سادة "Plain Mixed Vegetables"
type سادة-ar "خضار مشكل سادة"
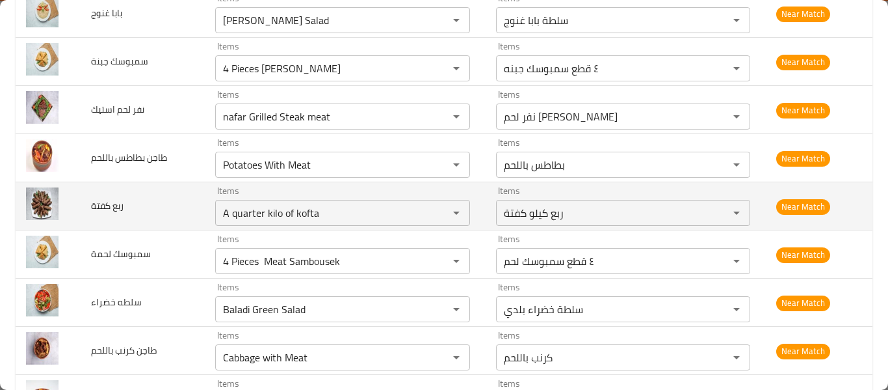
scroll to position [0, 0]
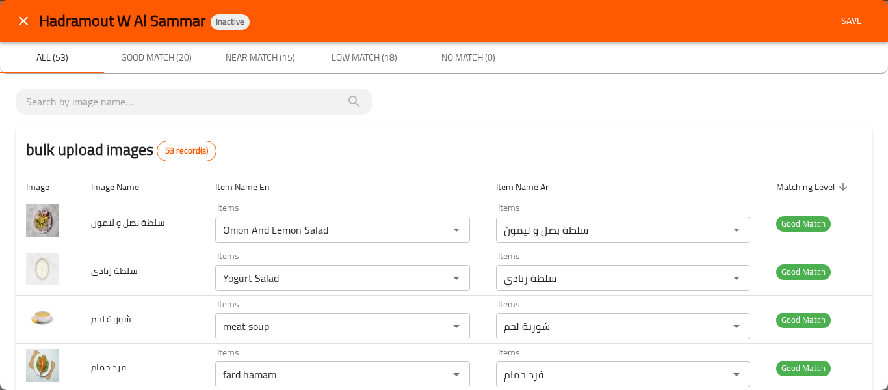
type سادة "Plain Mixed Vegetables"
click at [838, 27] on span "Save" at bounding box center [851, 21] width 31 height 16
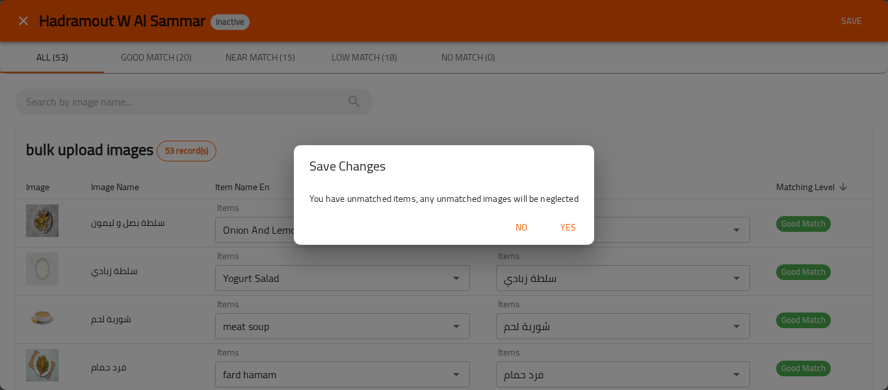
click at [585, 231] on button "Yes" at bounding box center [569, 227] width 42 height 24
click at [574, 231] on span "button" at bounding box center [568, 227] width 31 height 13
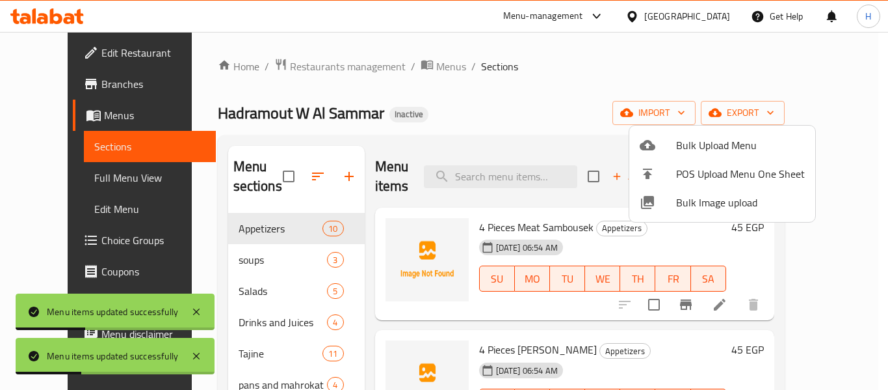
click at [77, 174] on div at bounding box center [444, 195] width 888 height 390
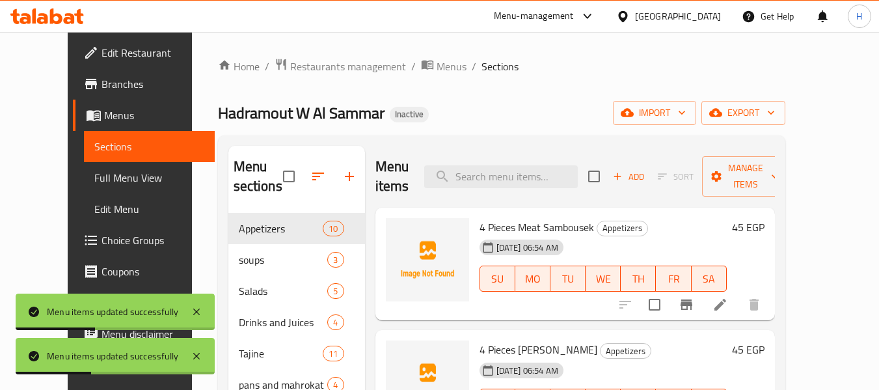
drag, startPoint x: 77, startPoint y: 174, endPoint x: 868, endPoint y: 0, distance: 809.8
click at [94, 174] on span "Full Menu View" at bounding box center [149, 178] width 110 height 16
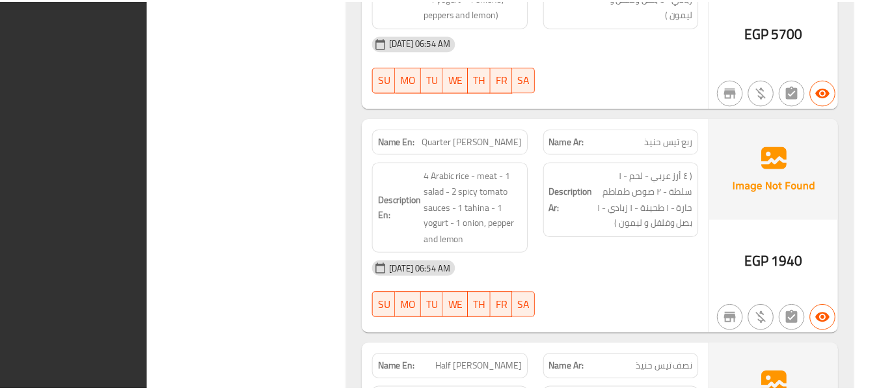
scroll to position [13334, 0]
